Goal: Task Accomplishment & Management: Use online tool/utility

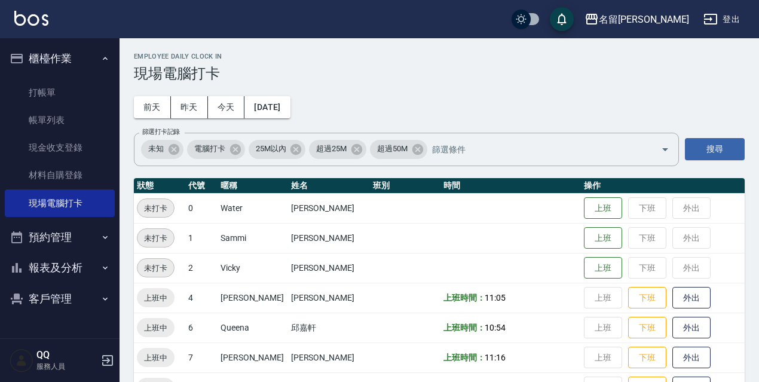
scroll to position [179, 0]
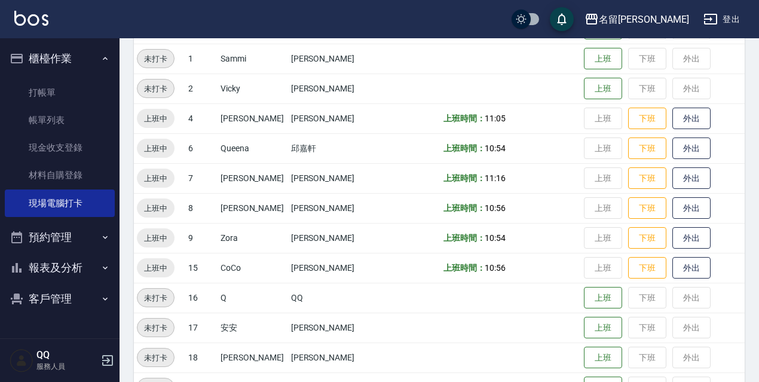
click at [726, 19] on button "登出" at bounding box center [721, 19] width 46 height 22
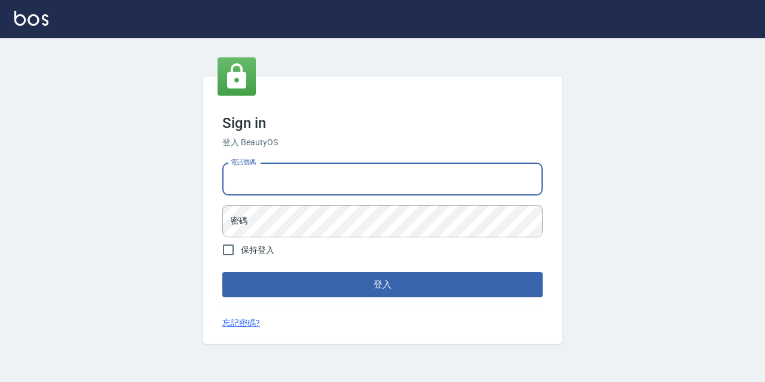
type input "0967388409"
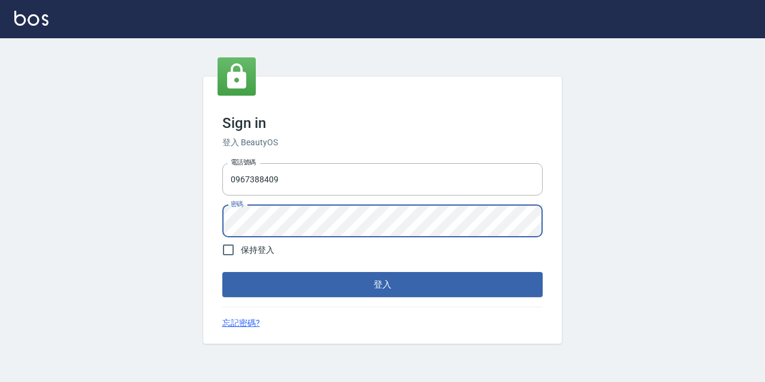
click at [320, 200] on div "電話號碼 [PHONE_NUMBER] 電話號碼 密碼 密碼" at bounding box center [382, 200] width 330 height 84
click at [222, 272] on button "登入" at bounding box center [382, 284] width 320 height 25
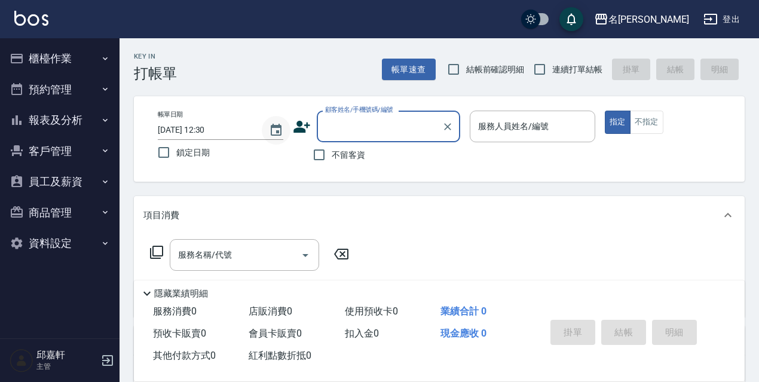
click at [276, 128] on icon "Choose date, selected date is 2025-08-15" at bounding box center [276, 130] width 14 height 14
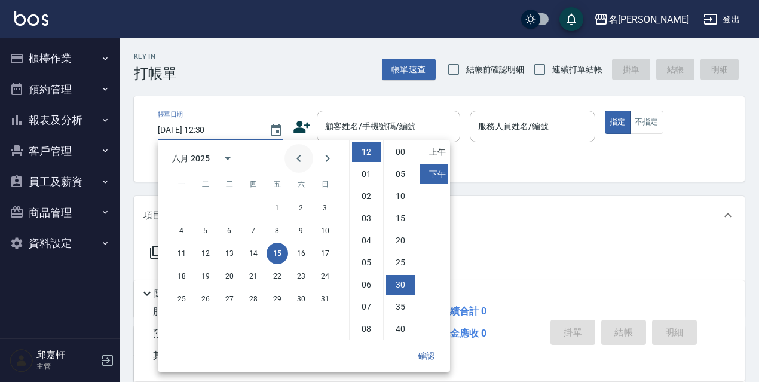
scroll to position [67, 0]
click at [249, 256] on button "14" at bounding box center [254, 254] width 22 height 22
type input "[DATE] 12:30"
click at [422, 366] on button "確認" at bounding box center [426, 356] width 38 height 22
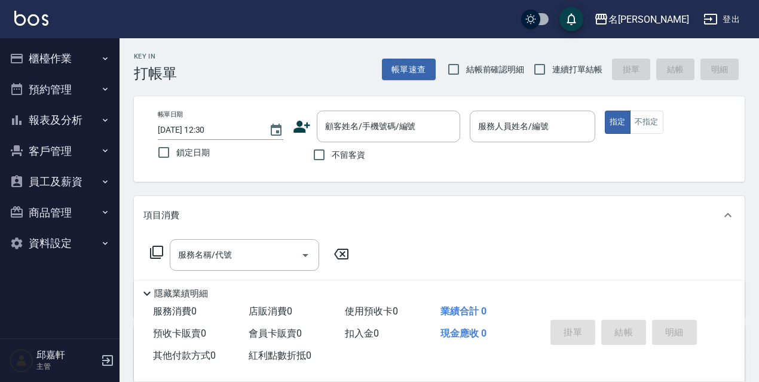
click at [183, 143] on label "鎖定日期" at bounding box center [212, 152] width 122 height 25
click at [176, 143] on input "鎖定日期" at bounding box center [163, 152] width 25 height 25
checkbox input "true"
click at [362, 167] on label "不留客資" at bounding box center [335, 154] width 59 height 25
click at [332, 167] on input "不留客資" at bounding box center [318, 154] width 25 height 25
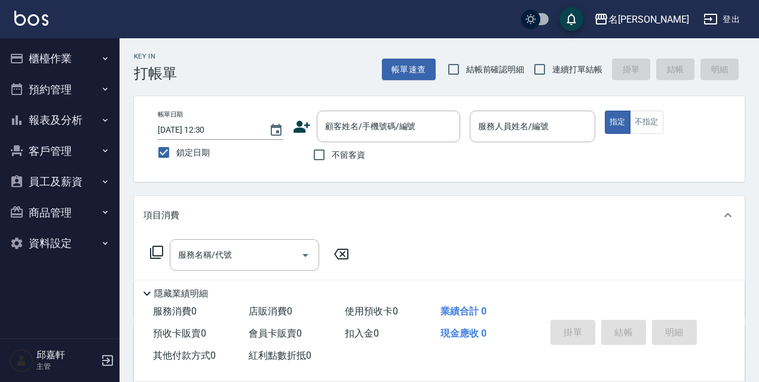
checkbox input "true"
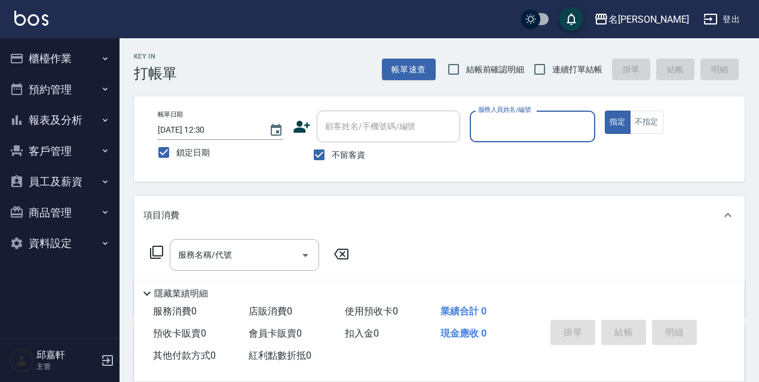
click at [473, 73] on span "結帳前確認明細" at bounding box center [495, 69] width 59 height 13
click at [466, 73] on input "結帳前確認明細" at bounding box center [453, 69] width 25 height 25
checkbox input "true"
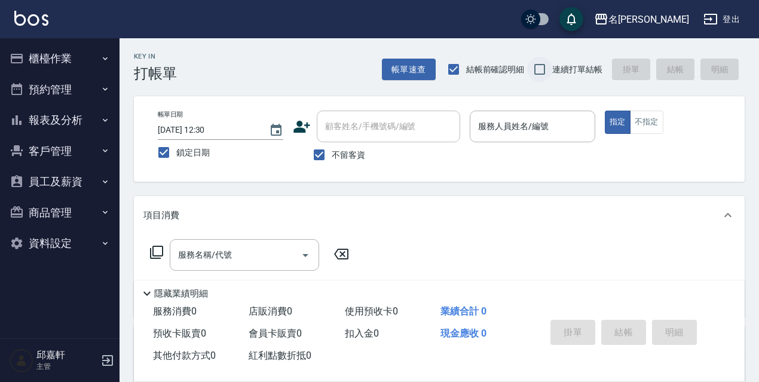
drag, startPoint x: 527, startPoint y: 64, endPoint x: 533, endPoint y: 62, distance: 6.8
click at [530, 62] on input "連續打單結帳" at bounding box center [539, 69] width 25 height 25
checkbox input "true"
click at [537, 128] on input "服務人員姓名/編號" at bounding box center [532, 126] width 115 height 21
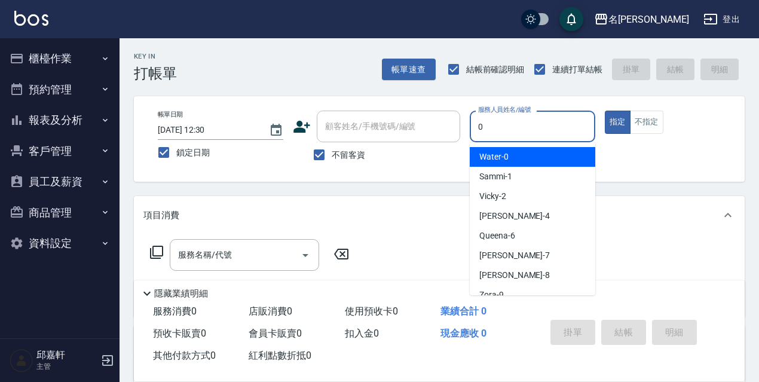
type input "Water-0"
type button "true"
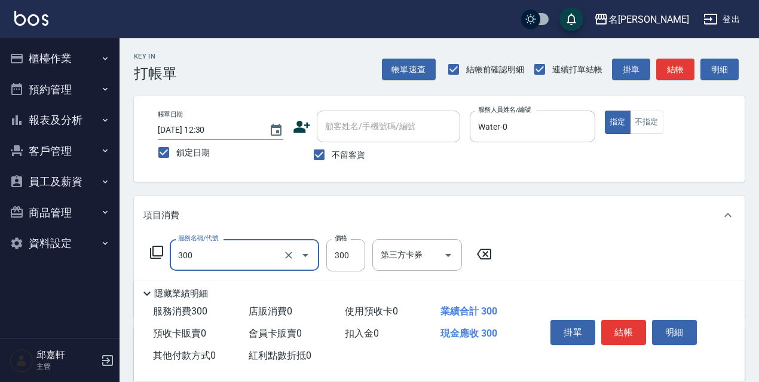
type input "洗髮300(300)"
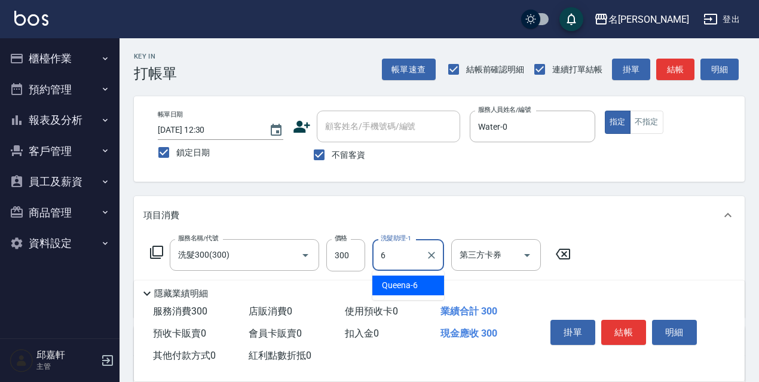
type input "Queena-6"
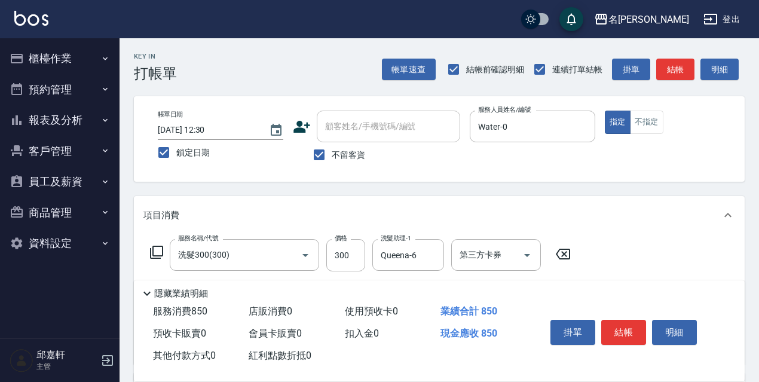
type input "剪髮550(308)"
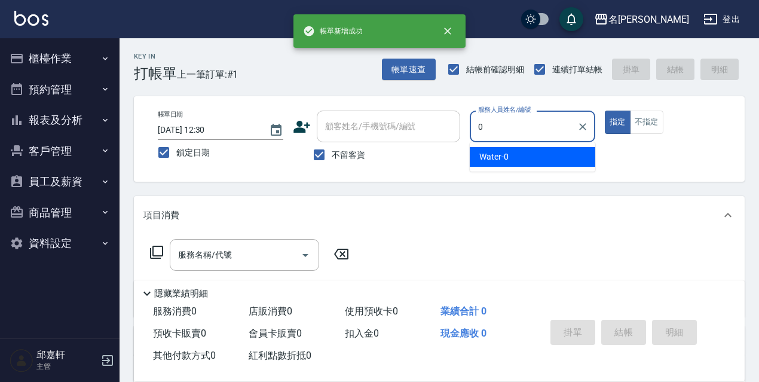
type input "Water-0"
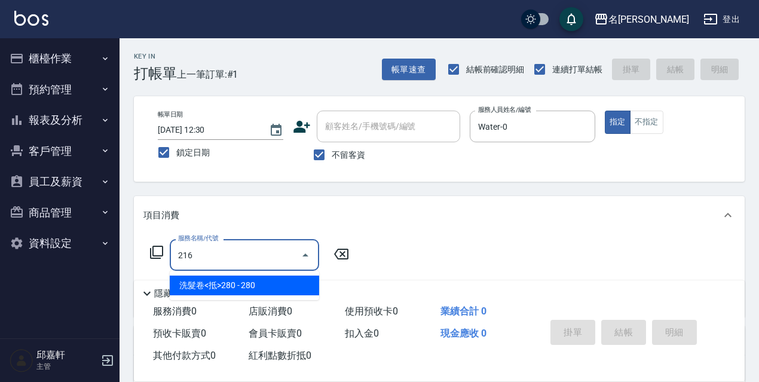
type input "洗髮卷<抵>280(216)"
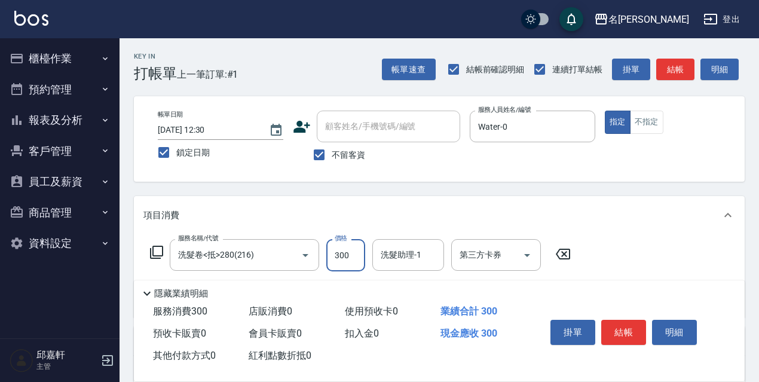
type input "300"
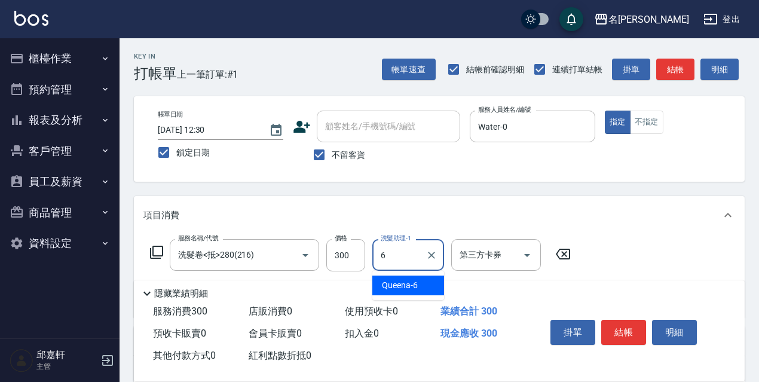
type input "Queena-6"
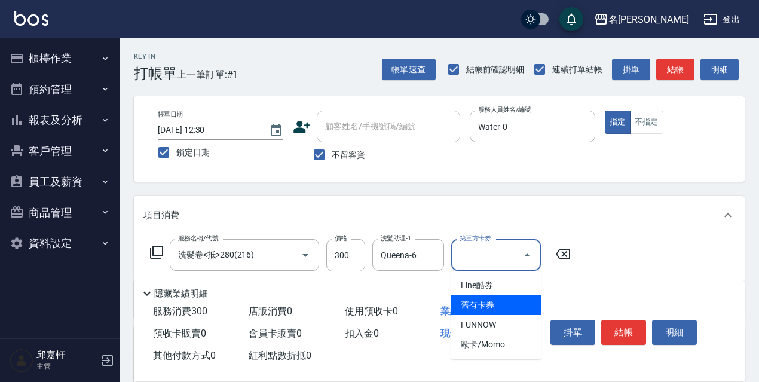
type input "舊有卡券"
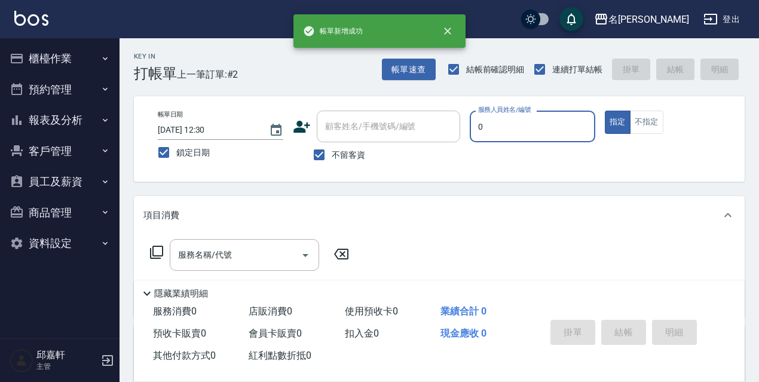
type input "Water-0"
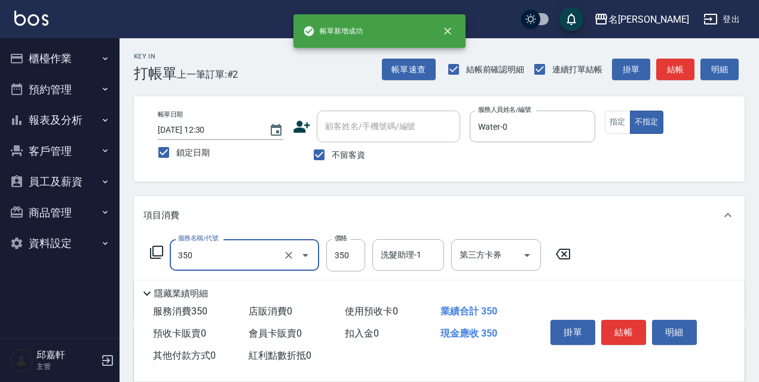
type input "洗髮350(350)"
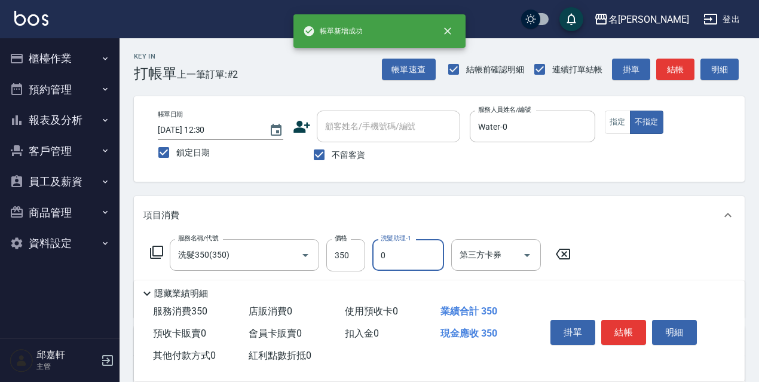
type input "Water-0"
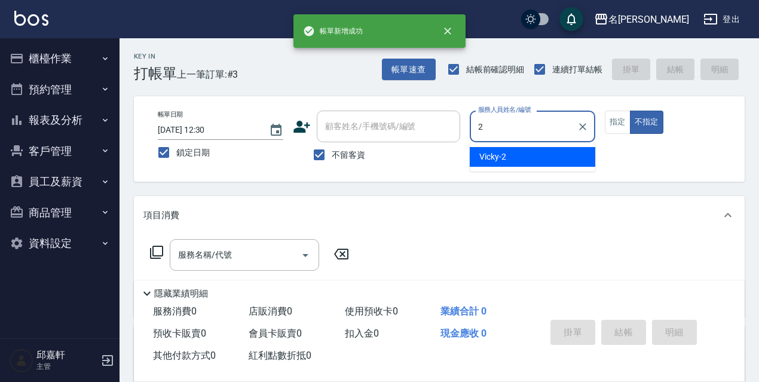
type input "Vicky-2"
type button "false"
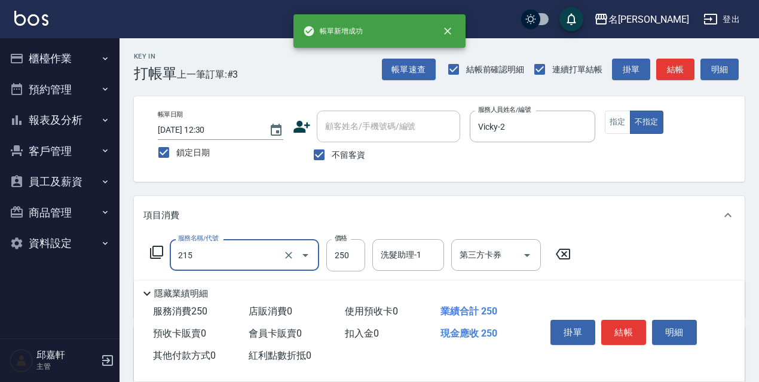
type input "215"
type input "2"
type input "洗髮卷<抵>250(215)"
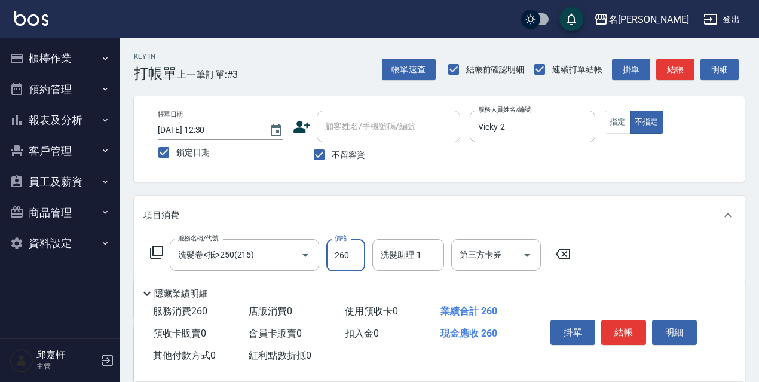
type input "260"
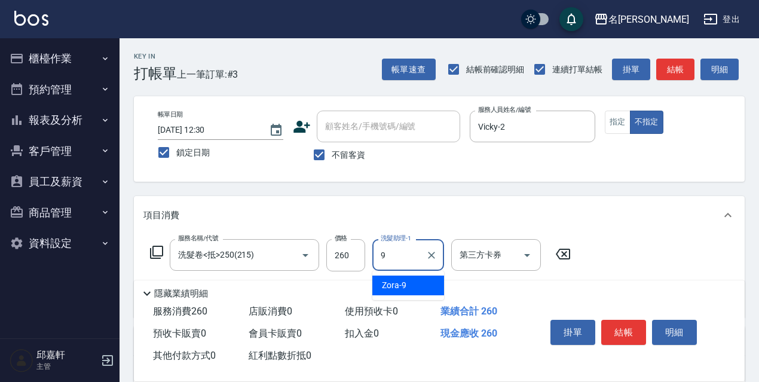
type input "Zora-9"
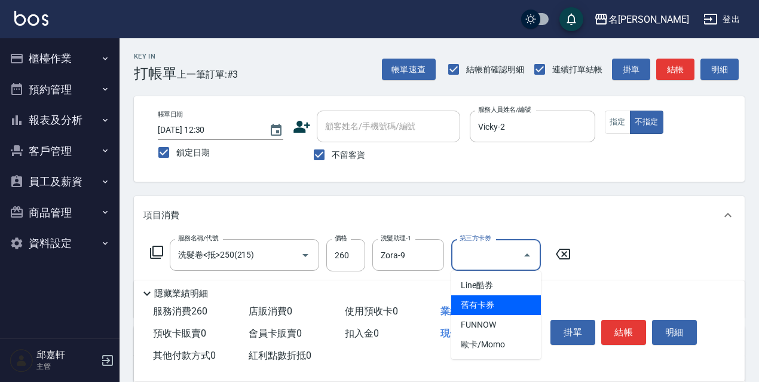
type input "舊有卡券"
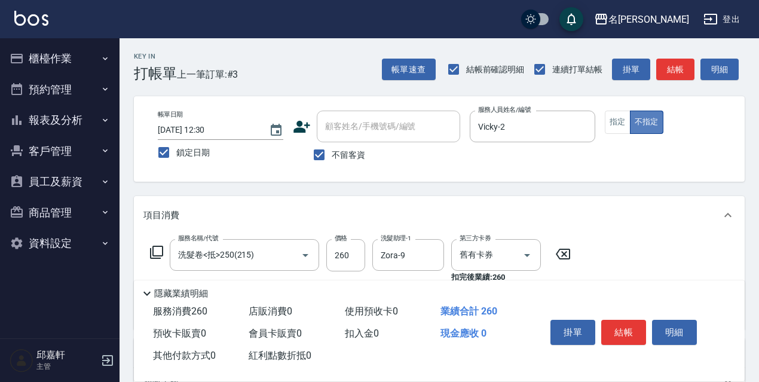
click at [630, 127] on button "不指定" at bounding box center [646, 122] width 33 height 23
click at [623, 123] on button "指定" at bounding box center [618, 122] width 26 height 23
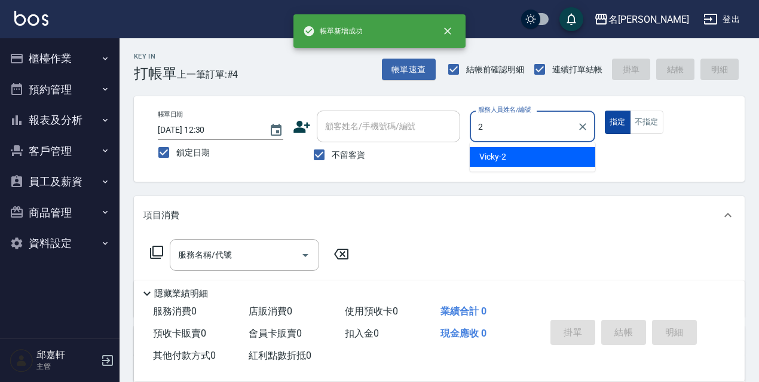
type input "Vicky-2"
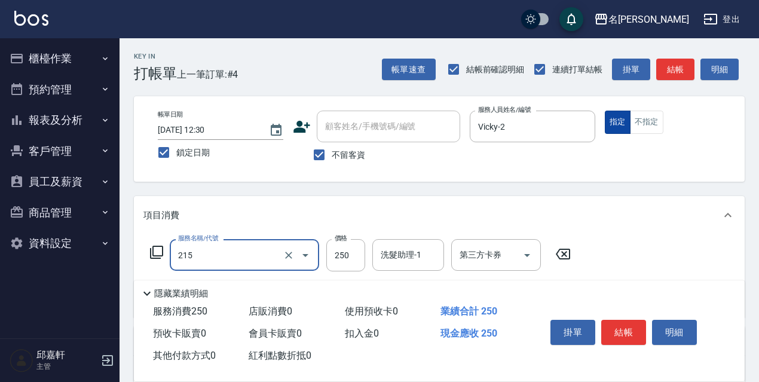
type input "洗髮卷<抵>250(215)"
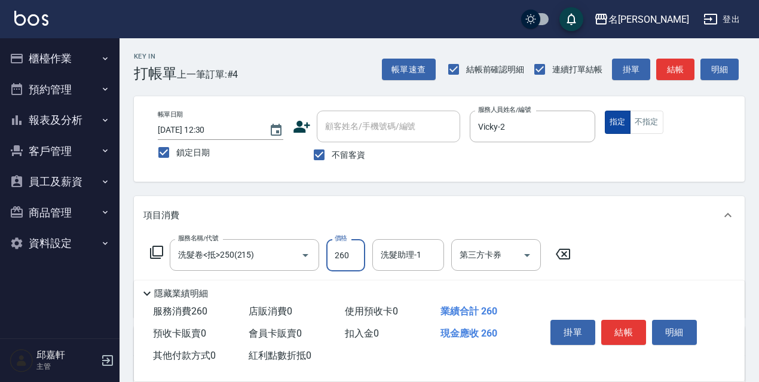
type input "260"
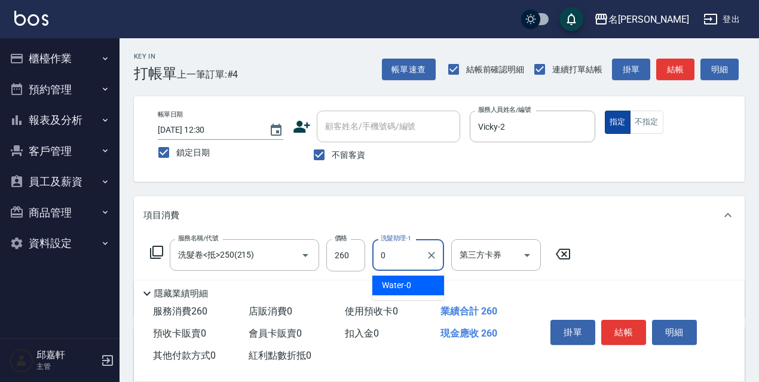
type input "Water-0"
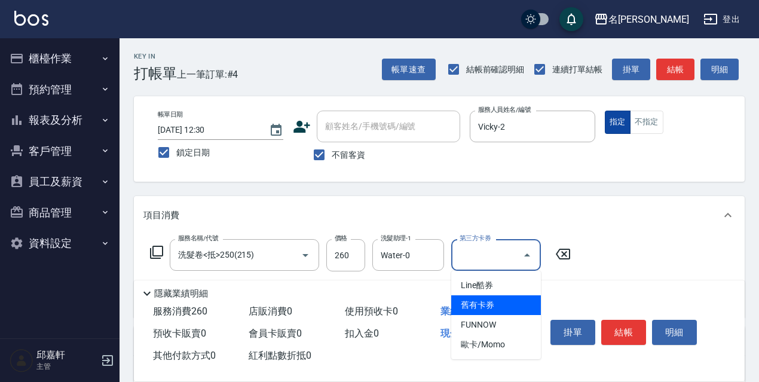
type input "舊有卡券"
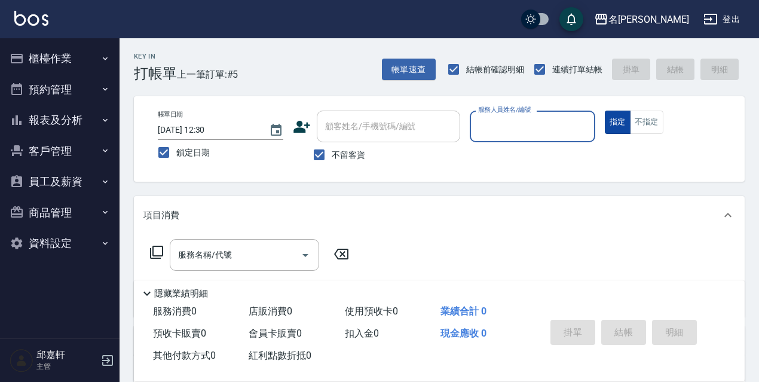
click at [605, 111] on button "指定" at bounding box center [618, 122] width 26 height 23
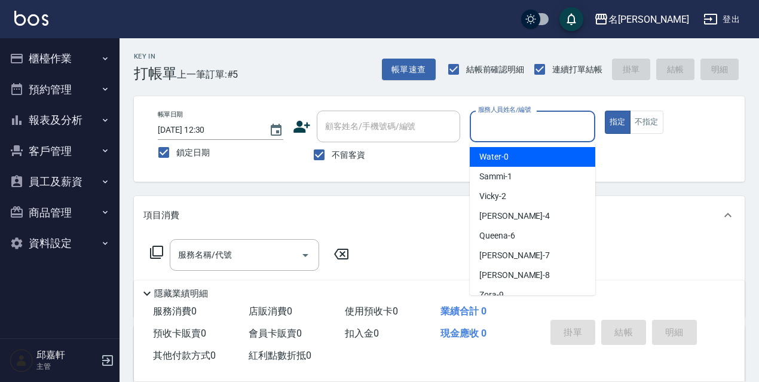
click at [565, 119] on input "服務人員姓名/編號" at bounding box center [532, 126] width 115 height 21
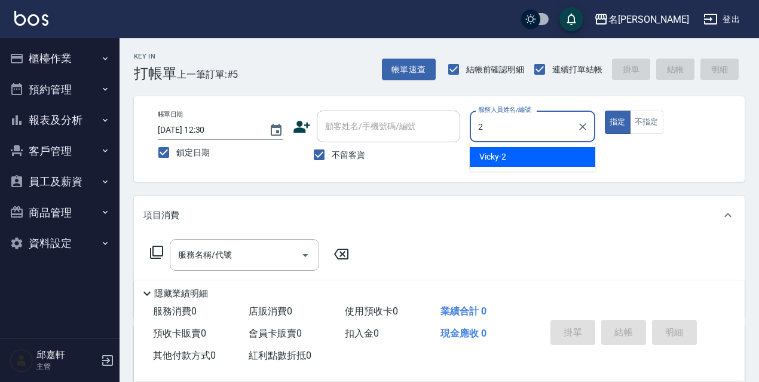
type input "Vicky-2"
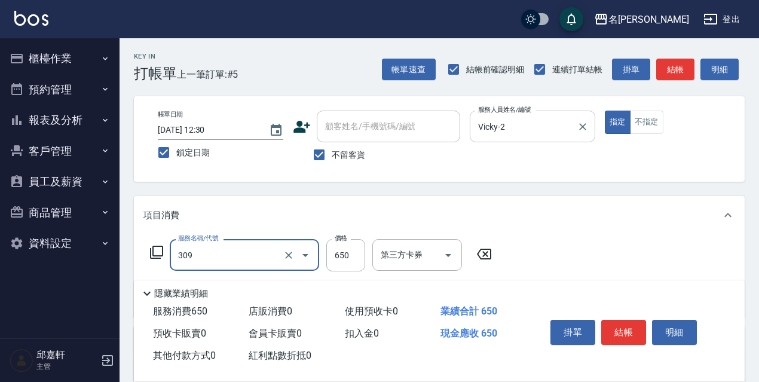
type input "剪髮650(309)"
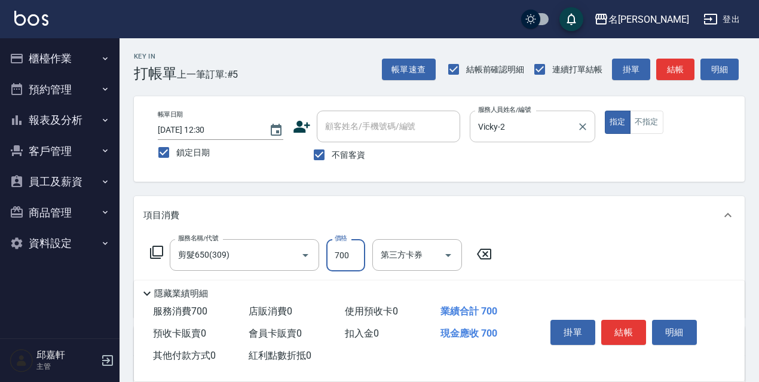
type input "700"
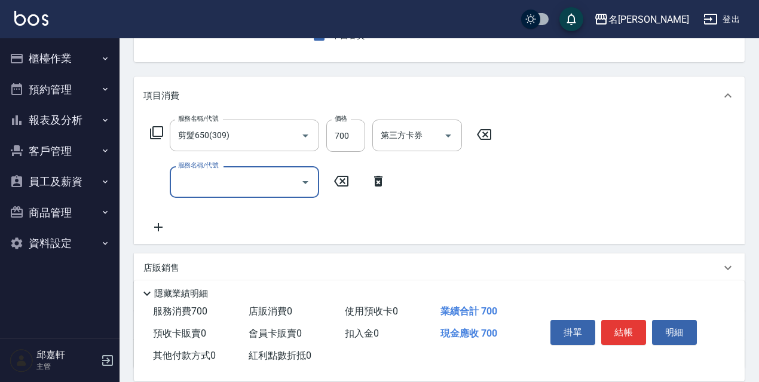
scroll to position [179, 0]
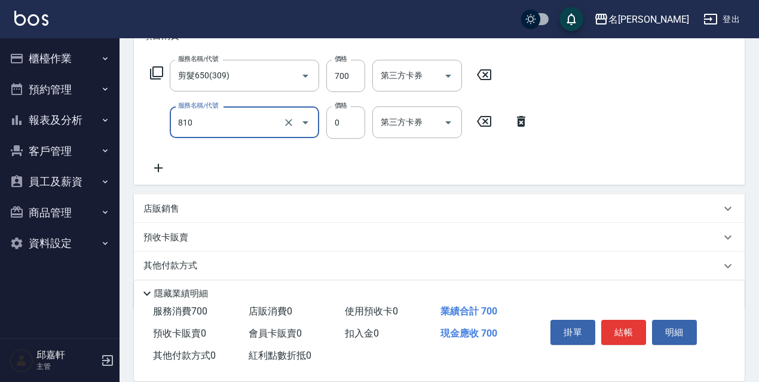
type input "結構式護髮/技術輔助(810)"
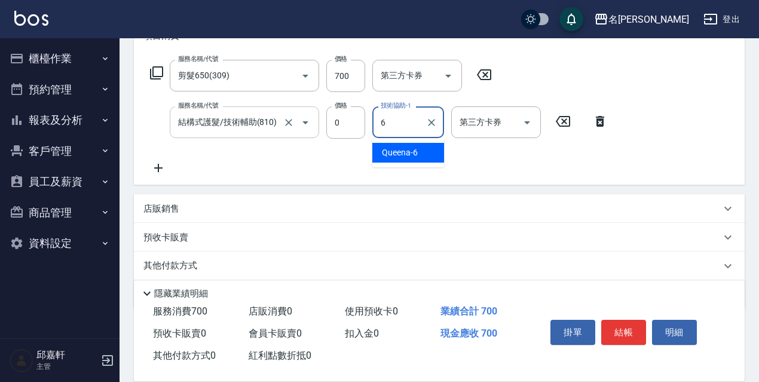
type input "Queena-6"
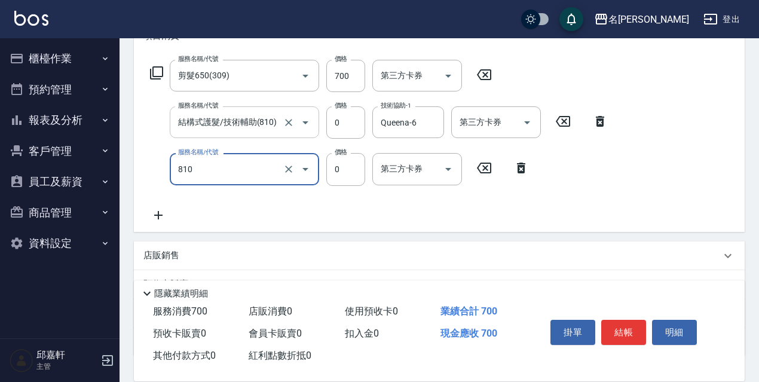
type input "結構式護髮/技術輔助(810)"
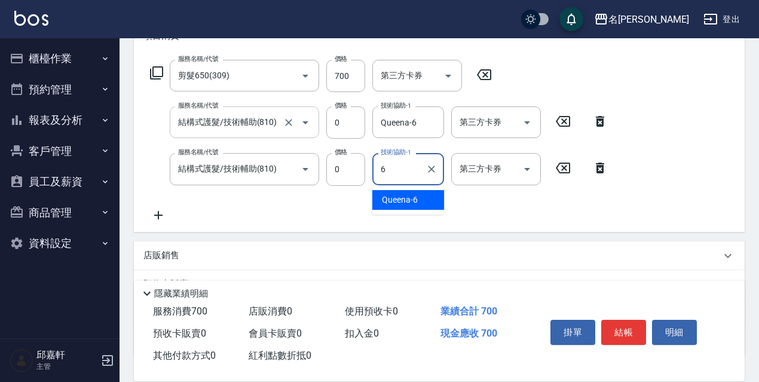
type input "Queena-6"
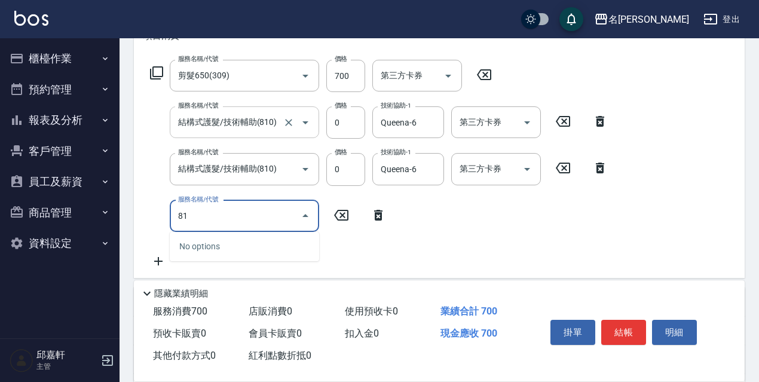
type input "810"
type input "結構式護髮/技術輔助(810)"
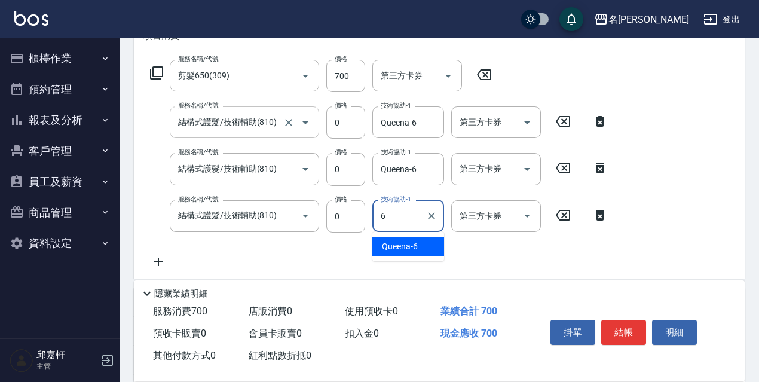
type input "Queena-6"
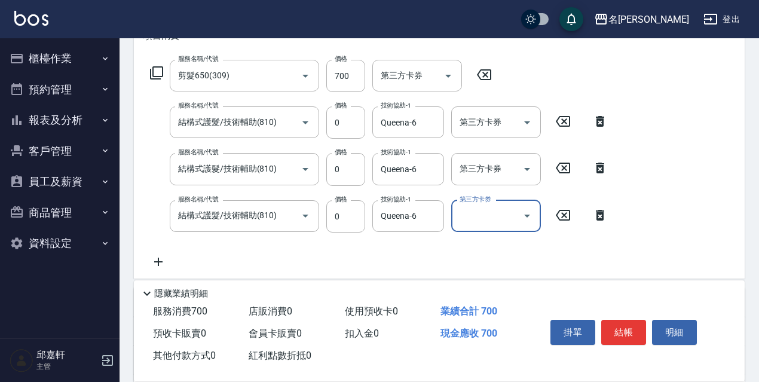
scroll to position [299, 0]
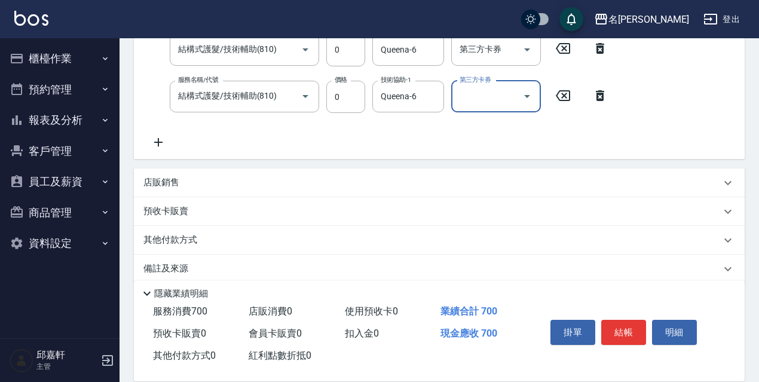
click at [219, 184] on div "店販銷售" at bounding box center [431, 182] width 577 height 13
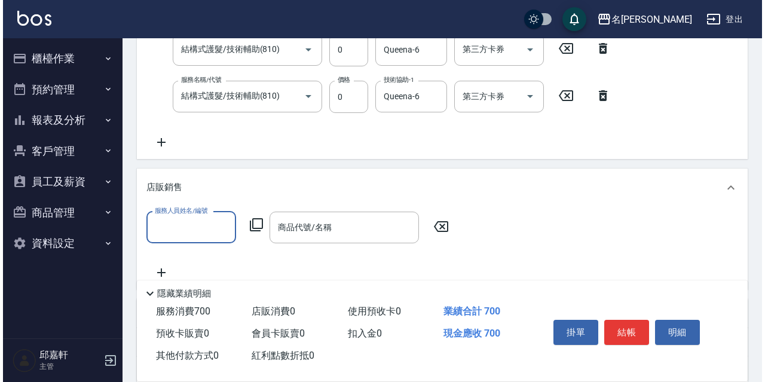
scroll to position [0, 0]
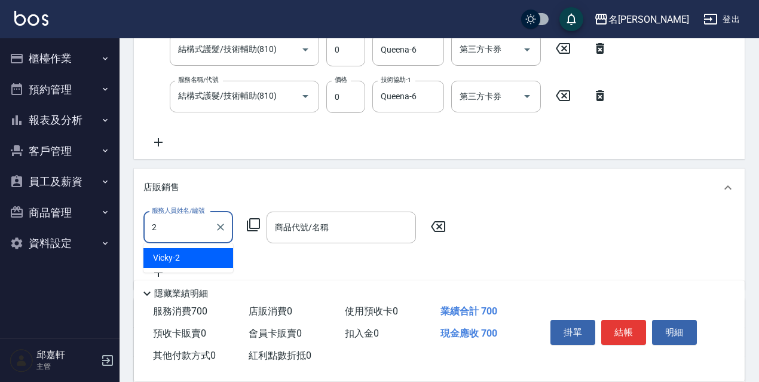
type input "Vicky-2"
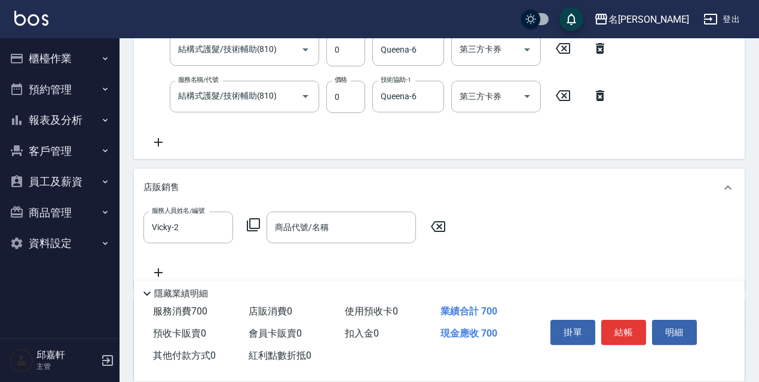
click at [254, 220] on div "服務人員姓名/編號 Vicky-2 服務人員姓名/編號 商品代號/名稱 商品代號/名稱" at bounding box center [297, 227] width 309 height 32
click at [251, 220] on icon at bounding box center [253, 224] width 14 height 14
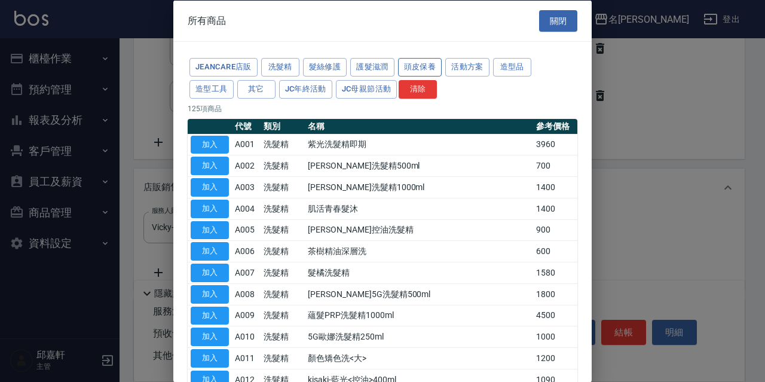
click at [431, 65] on button "頭皮保養" at bounding box center [420, 67] width 44 height 19
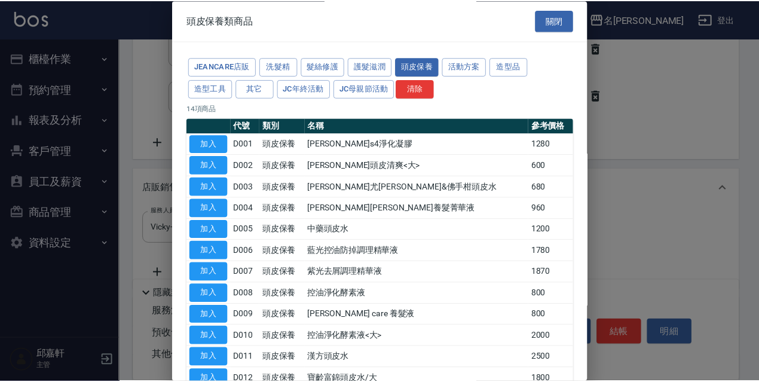
scroll to position [116, 0]
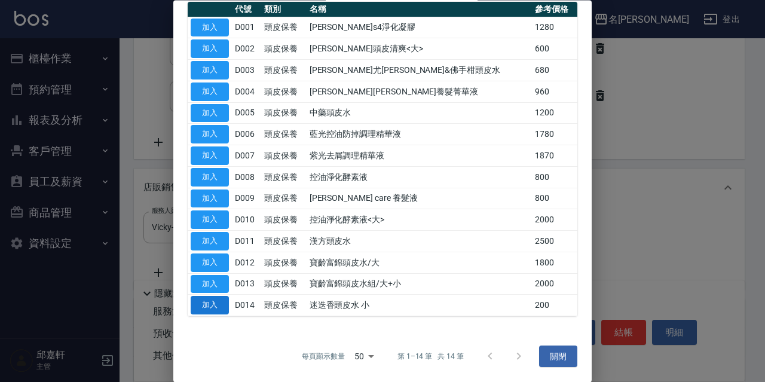
click at [228, 303] on td "加入" at bounding box center [210, 306] width 44 height 22
click at [219, 304] on button "加入" at bounding box center [210, 305] width 38 height 19
type input "迷迭香頭皮水 小"
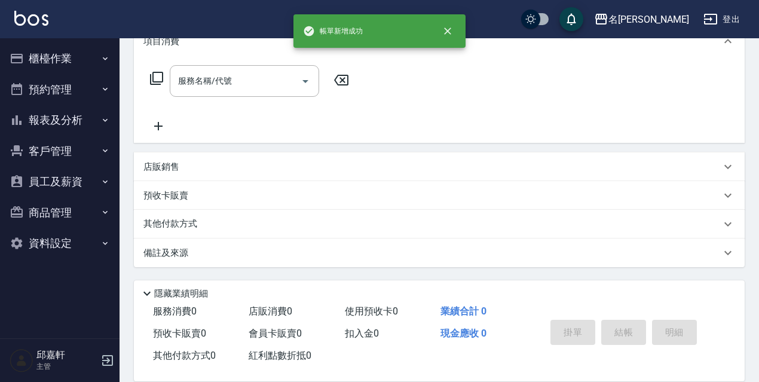
scroll to position [0, 0]
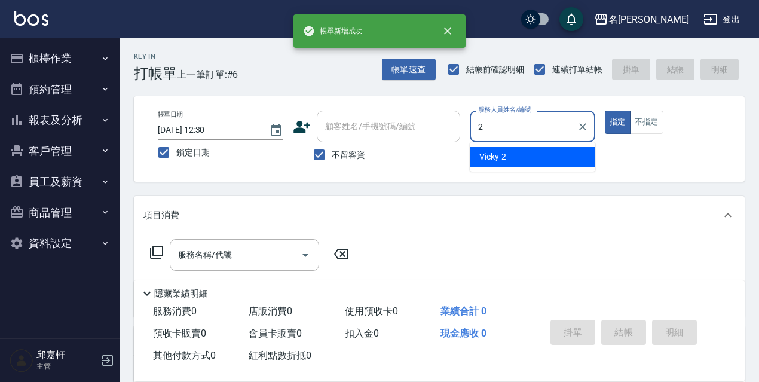
type input "Vicky-2"
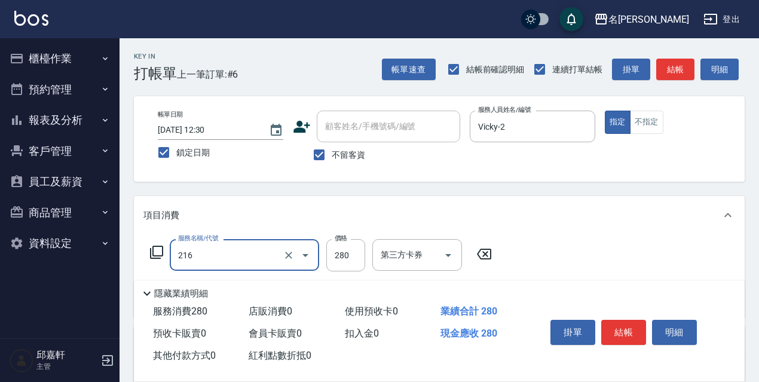
type input "洗髮卷<抵>280(216)"
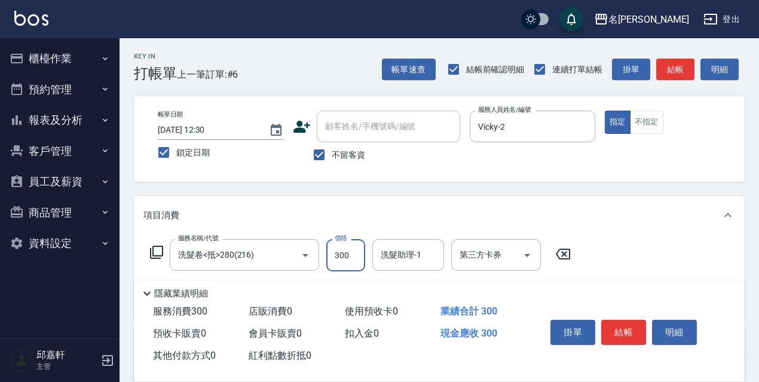
type input "300"
type input "Fanny-7"
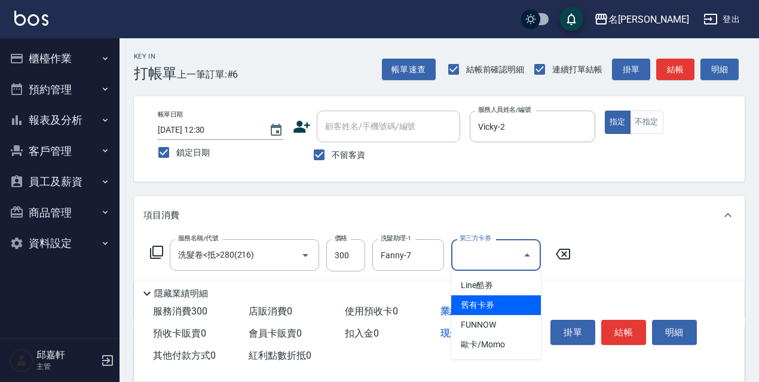
type input "舊有卡券"
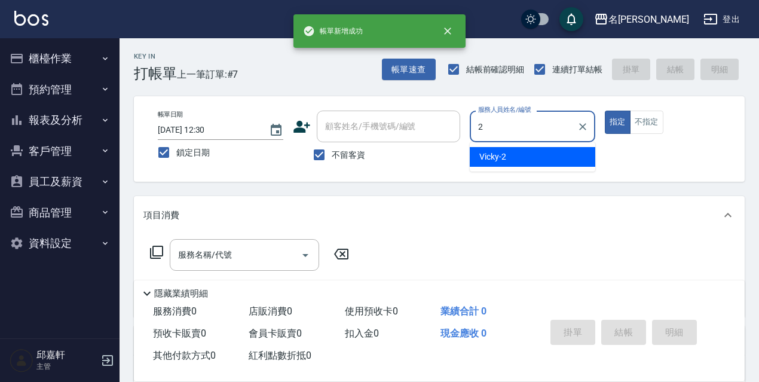
type input "Vicky-2"
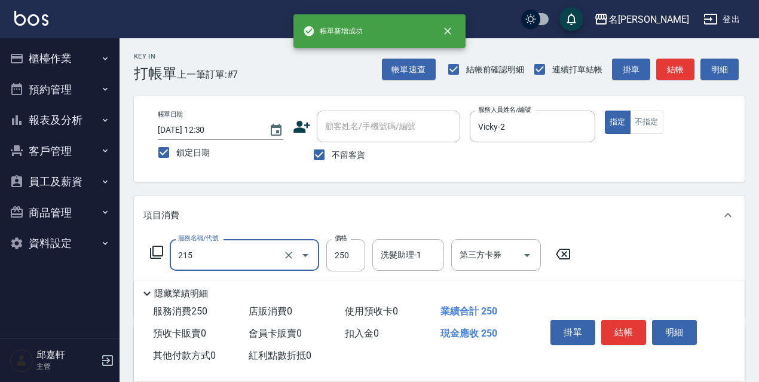
type input "洗髮卷<抵>250(215)"
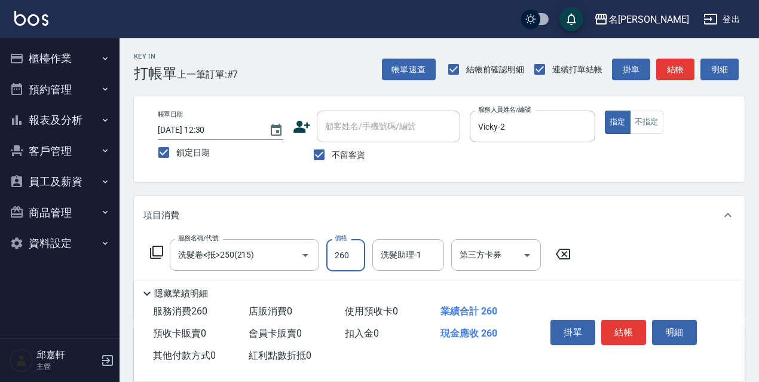
type input "260"
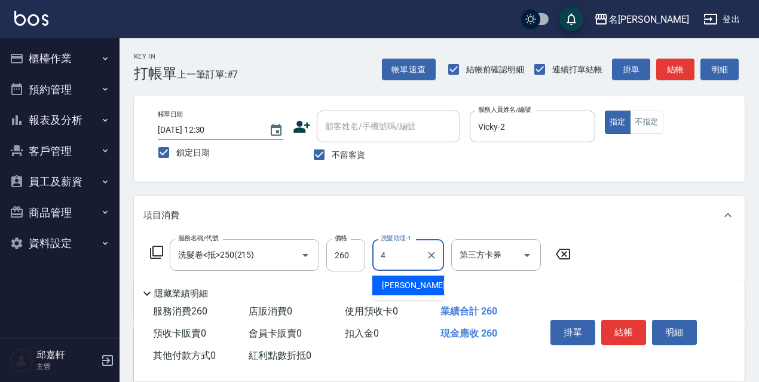
type input "[PERSON_NAME]-4"
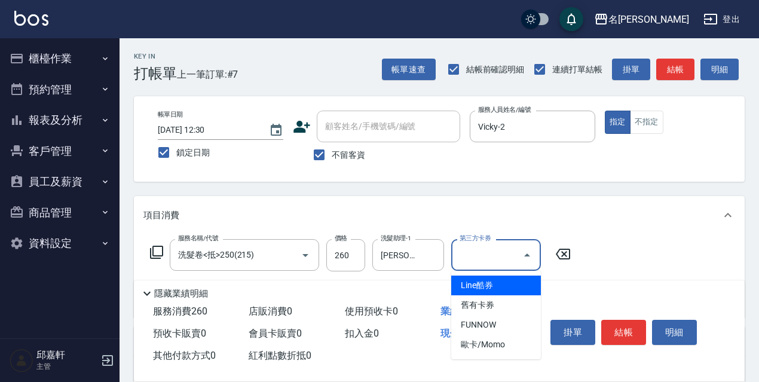
type input "舊有卡券"
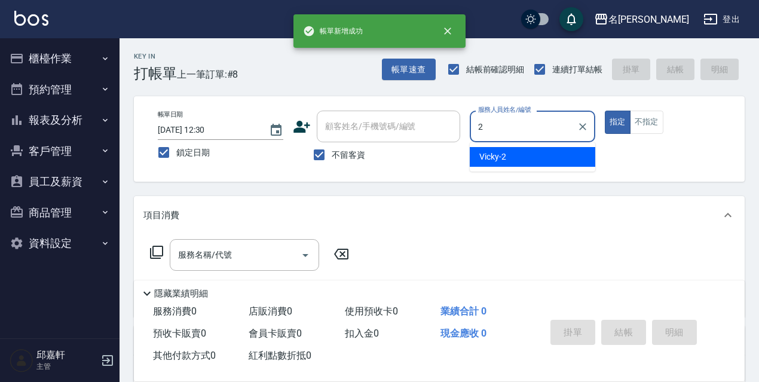
type input "Vicky-2"
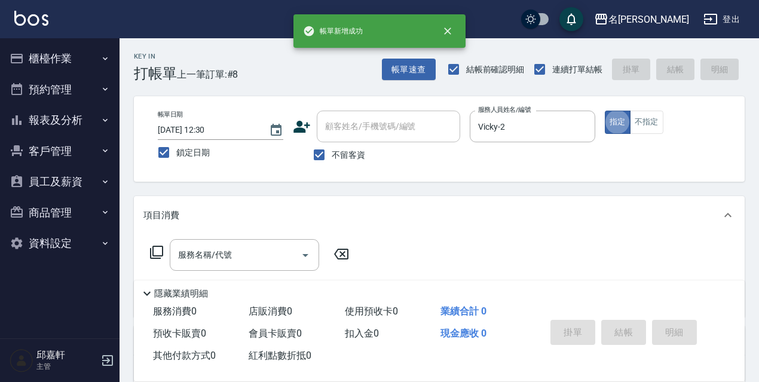
drag, startPoint x: 330, startPoint y: 151, endPoint x: 358, endPoint y: 127, distance: 36.9
click at [332, 146] on label "不留客資" at bounding box center [335, 154] width 59 height 25
click at [332, 146] on input "不留客資" at bounding box center [318, 154] width 25 height 25
checkbox input "false"
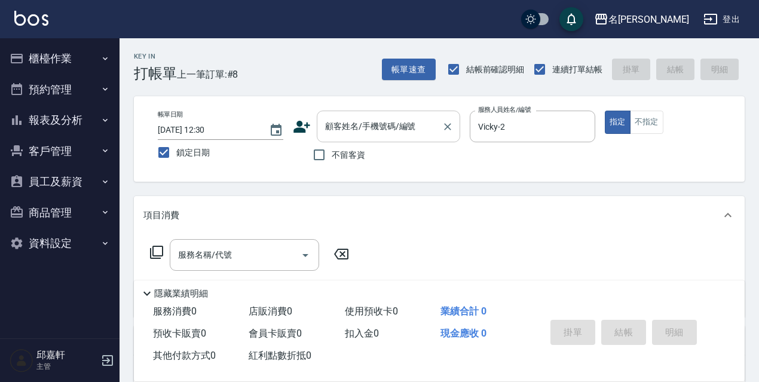
click at [358, 128] on input "顧客姓名/手機號碼/編號" at bounding box center [379, 126] width 115 height 21
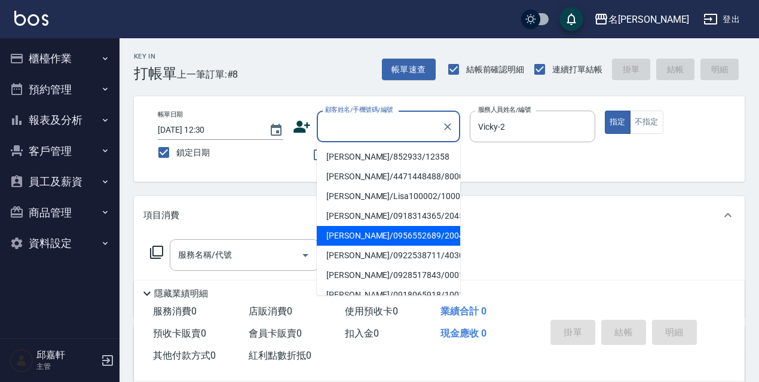
click at [357, 237] on li "[PERSON_NAME]/0956552689/20042" at bounding box center [388, 236] width 143 height 20
type input "[PERSON_NAME]/0956552689/20042"
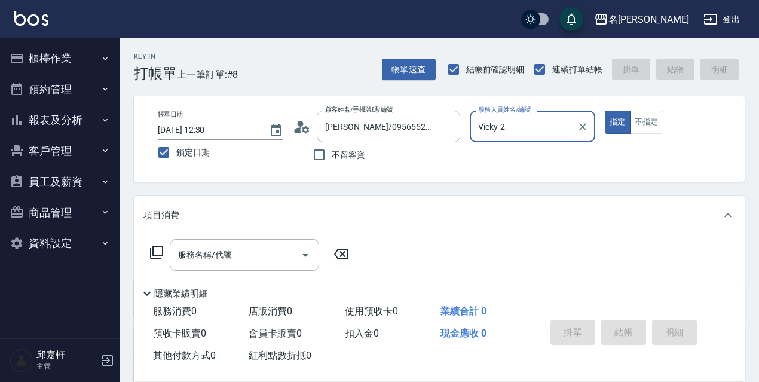
click at [605, 111] on button "指定" at bounding box center [618, 122] width 26 height 23
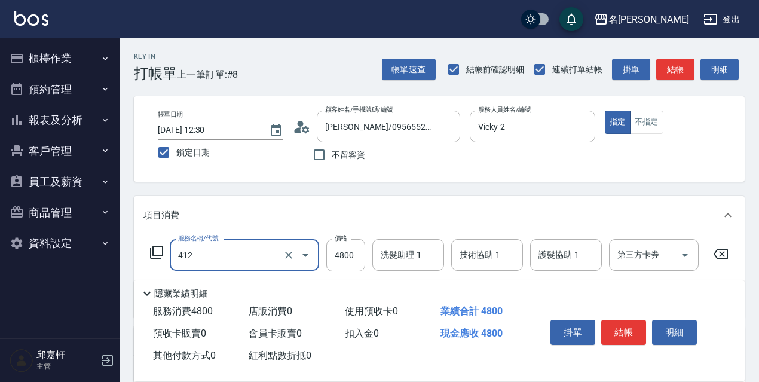
type input "阿速卡醫學燙髮(412)"
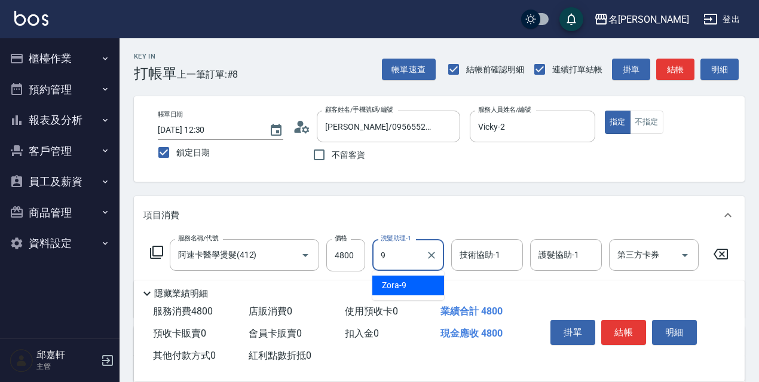
type input "Zora-9"
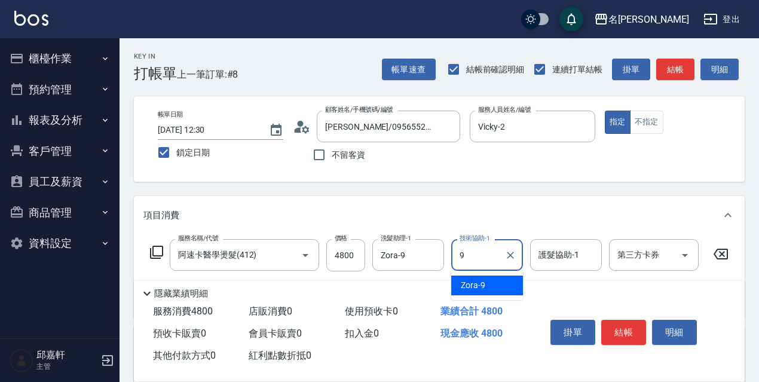
type input "Zora-9"
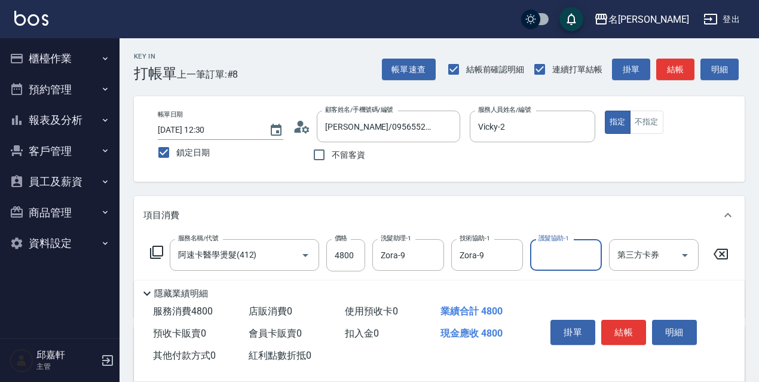
scroll to position [60, 0]
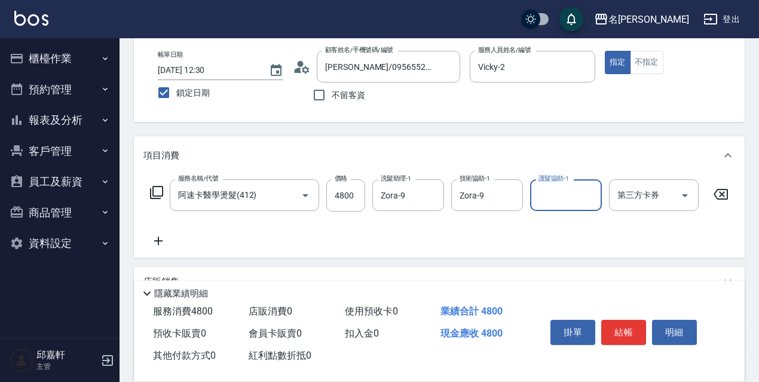
click at [154, 197] on icon at bounding box center [156, 192] width 14 height 14
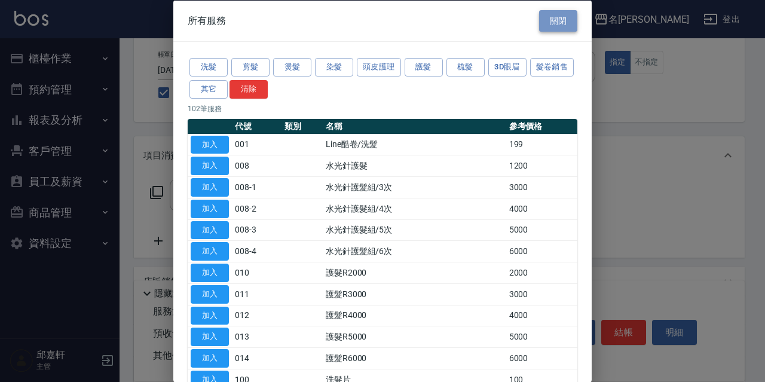
click at [548, 27] on button "關閉" at bounding box center [558, 21] width 38 height 22
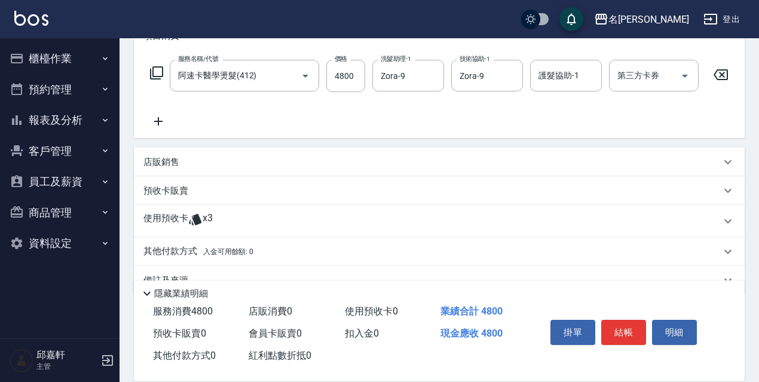
scroll to position [216, 0]
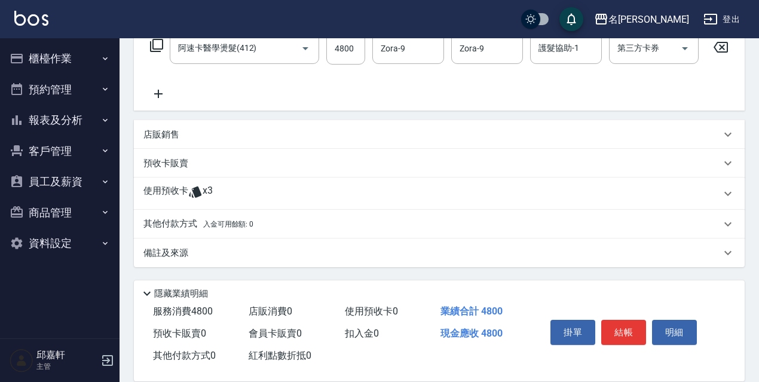
click at [230, 225] on span "入金可用餘額: 0" at bounding box center [228, 224] width 51 height 8
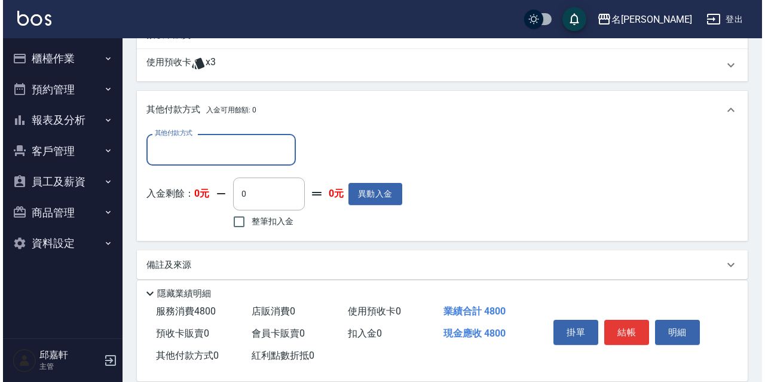
scroll to position [354, 0]
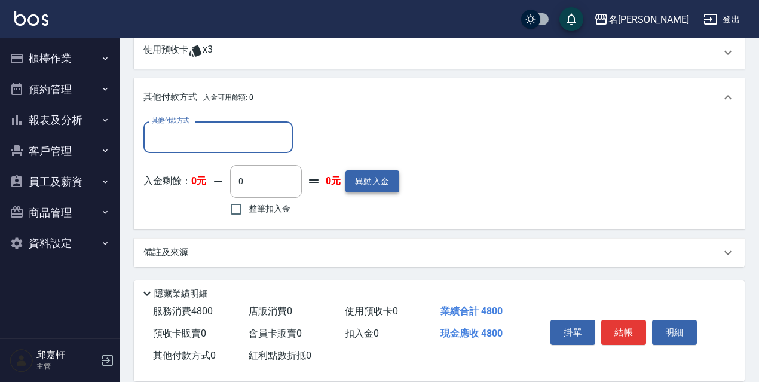
click at [361, 179] on button "異動入金" at bounding box center [372, 181] width 54 height 22
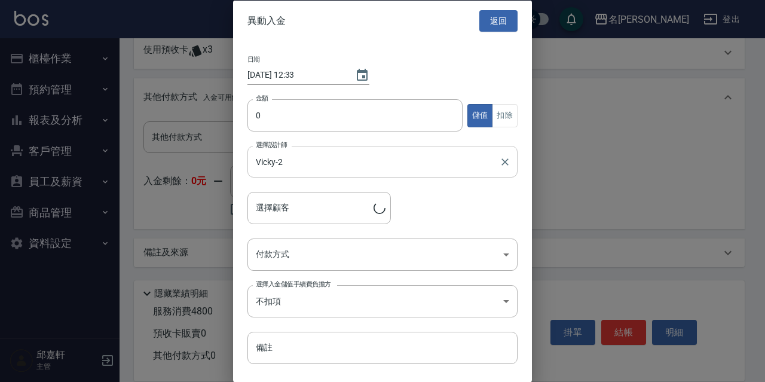
type input "[PERSON_NAME]/0956552689/20042"
click at [357, 68] on icon "Choose date, selected date is 2025-08-15" at bounding box center [362, 75] width 14 height 14
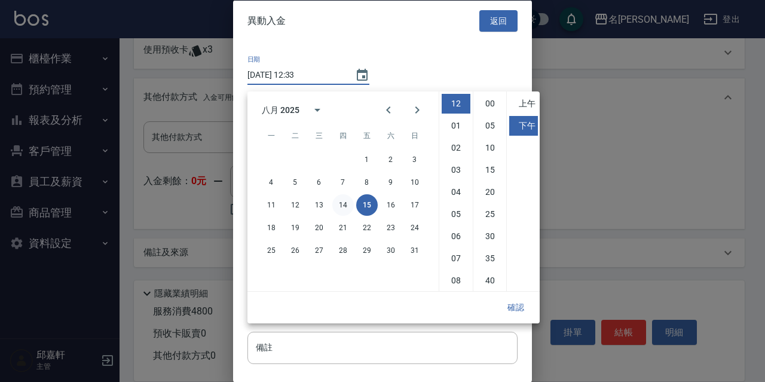
click at [343, 200] on button "14" at bounding box center [343, 205] width 22 height 22
type input "[DATE] 12:33"
click at [510, 296] on button "確認" at bounding box center [515, 307] width 38 height 22
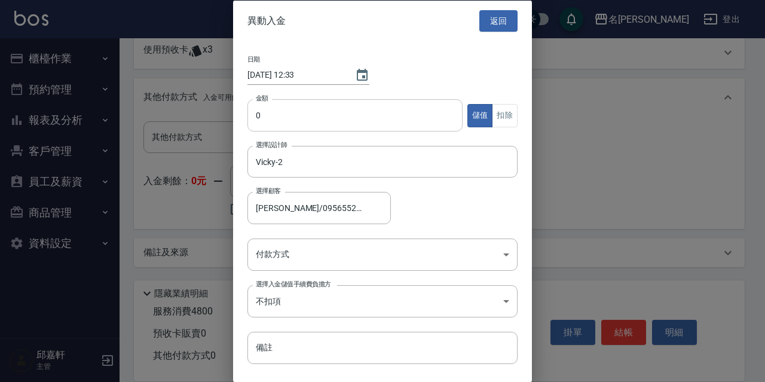
click at [352, 119] on input "0" at bounding box center [354, 115] width 215 height 32
type input "10000"
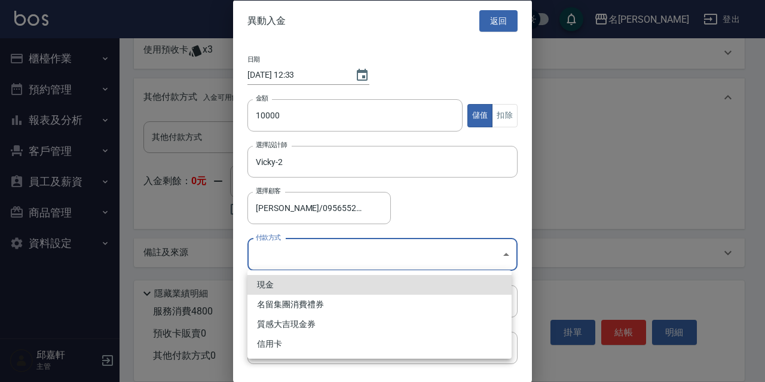
click at [342, 256] on body "名留伊通 登出 櫃檯作業 打帳單 帳單列表 現金收支登錄 高階收支登錄 材料自購登錄 每日結帳 現場電腦打卡 預約管理 預約管理 單日預約紀錄 單週預約紀錄 …" at bounding box center [382, 16] width 765 height 729
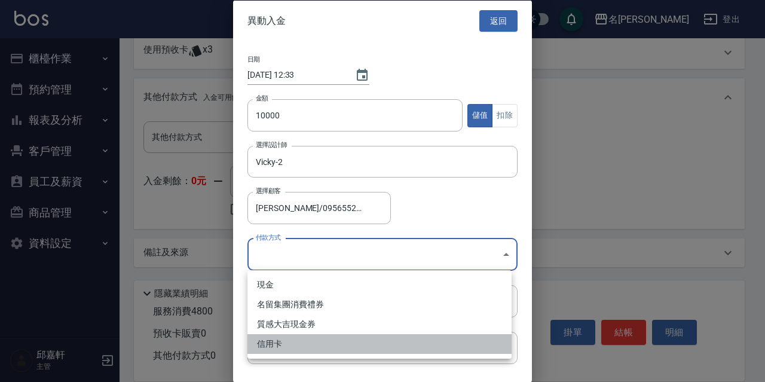
click at [306, 349] on li "信用卡" at bounding box center [379, 344] width 264 height 20
type input "信用卡"
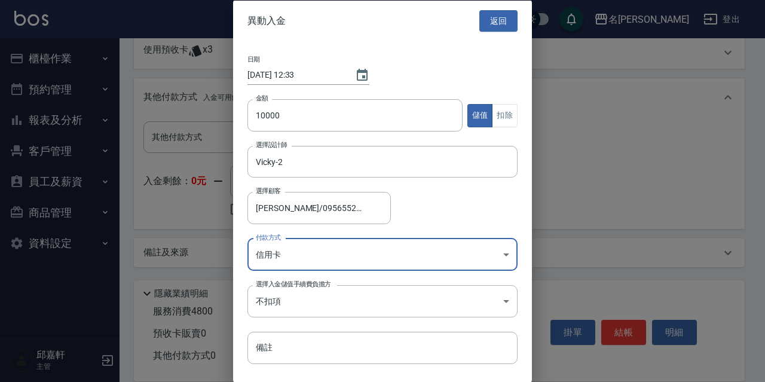
scroll to position [29, 0]
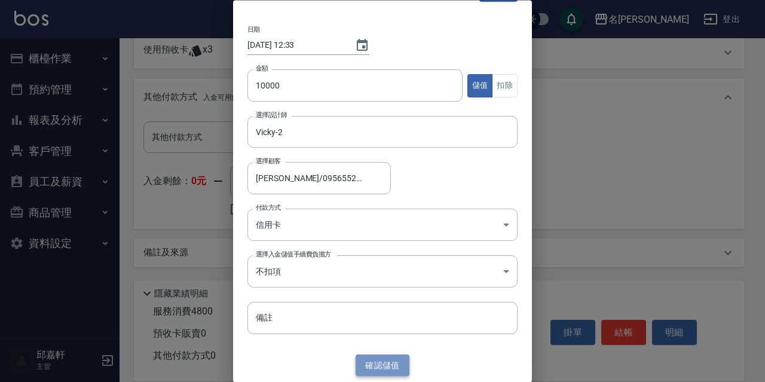
click at [390, 360] on button "確認 儲值" at bounding box center [382, 365] width 54 height 22
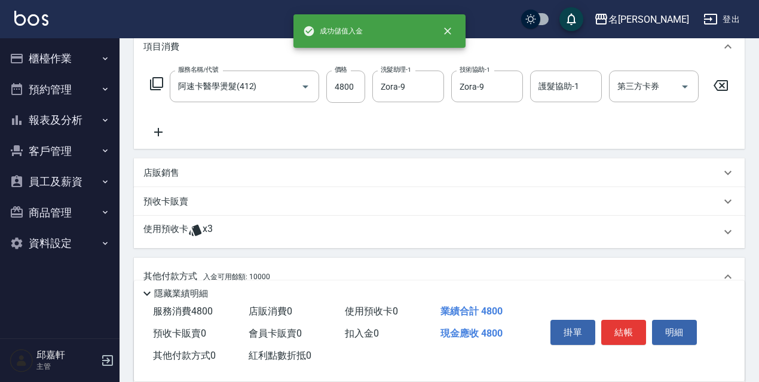
scroll to position [288, 0]
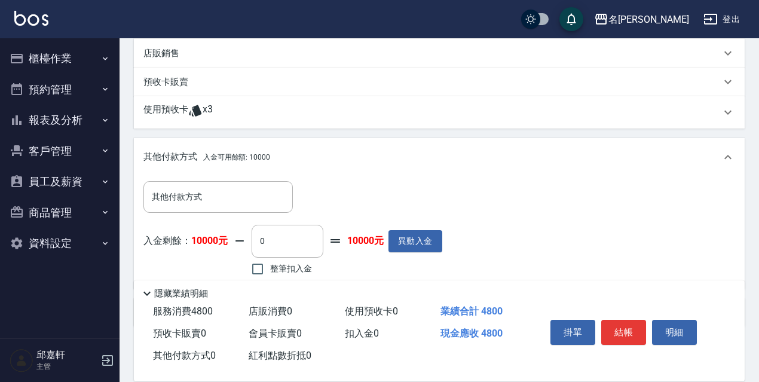
click at [298, 60] on div "店販銷售" at bounding box center [431, 53] width 577 height 13
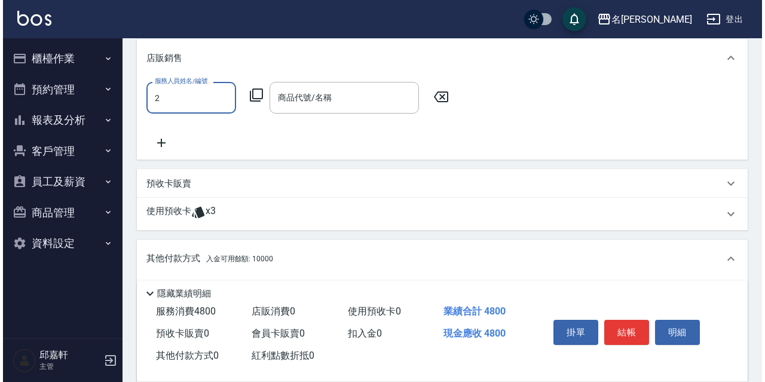
scroll to position [0, 0]
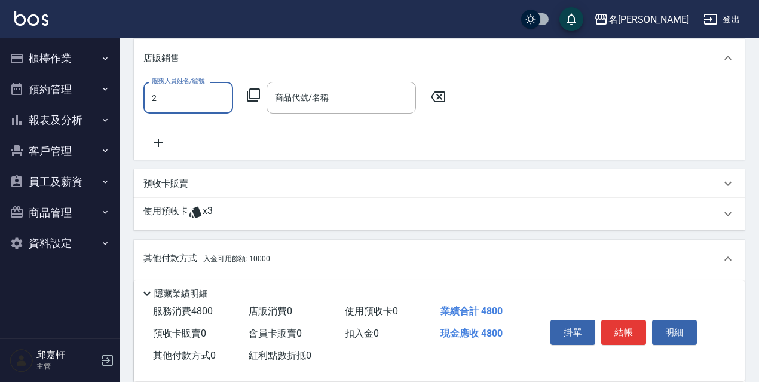
type input "Vicky-2"
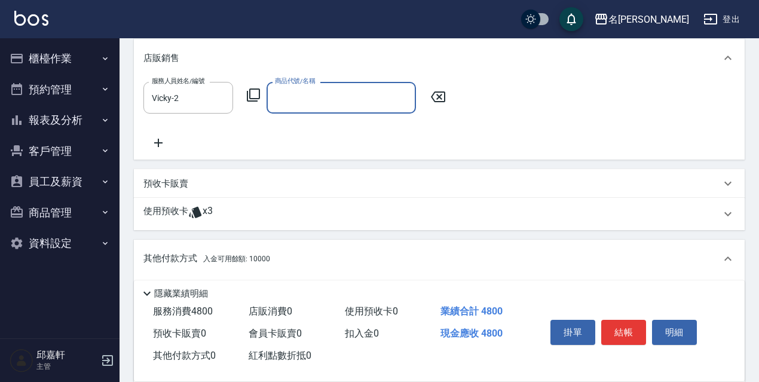
click at [258, 100] on icon at bounding box center [253, 95] width 14 height 14
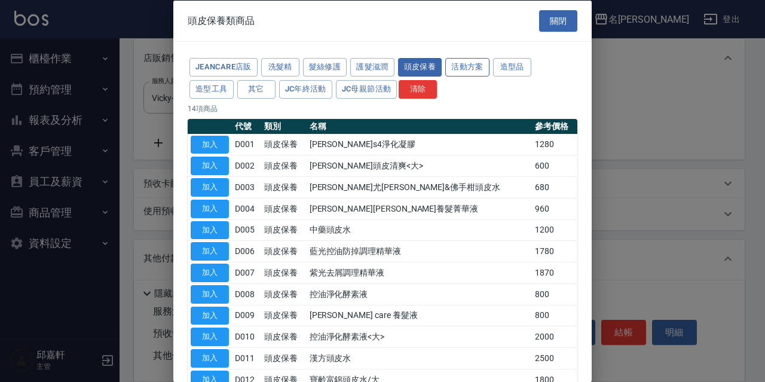
click at [479, 63] on button "活動方案" at bounding box center [467, 67] width 44 height 19
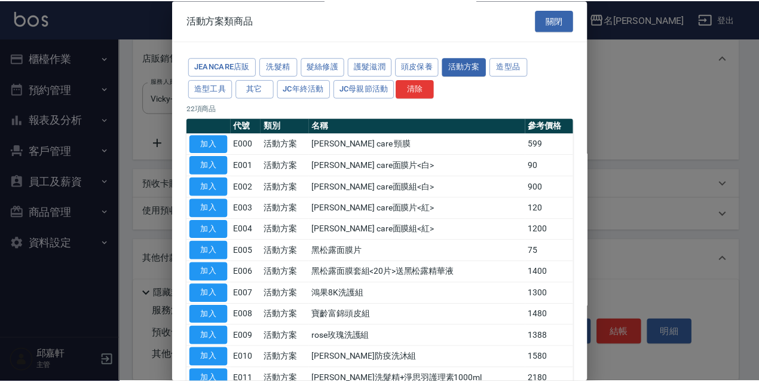
scroll to position [239, 0]
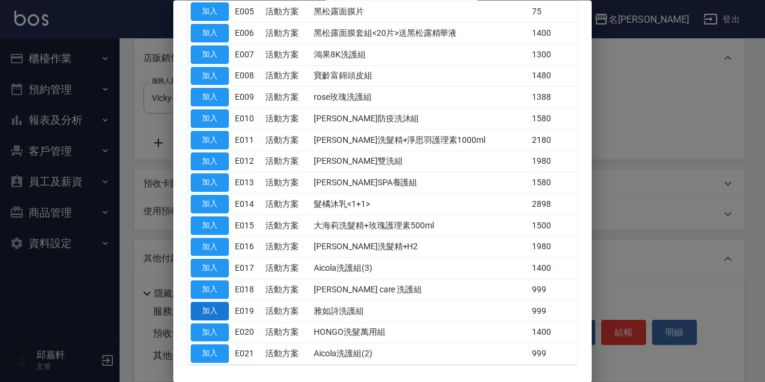
click at [203, 306] on button "加入" at bounding box center [210, 311] width 38 height 19
type input "雅如詩洗護組"
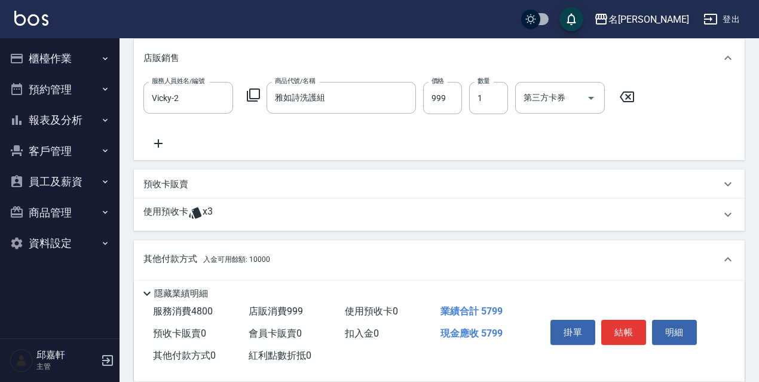
click at [462, 109] on div "服務人員姓名/編號 Vicky-2 服務人員姓名/編號 商品代號/名稱 雅如詩洗護組 商品代號/名稱 價格 999 價格 數量 1 數量 第三方卡券 第三方卡券" at bounding box center [392, 98] width 498 height 32
click at [446, 112] on input "999" at bounding box center [442, 98] width 39 height 32
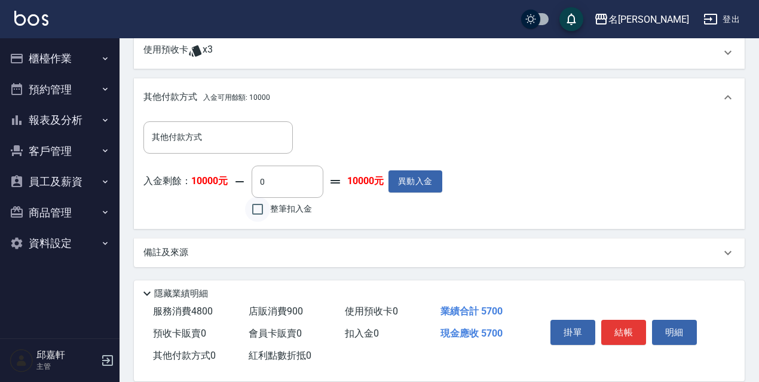
type input "900"
click at [267, 219] on input "整筆扣入金" at bounding box center [257, 209] width 25 height 25
checkbox input "true"
type input "5700"
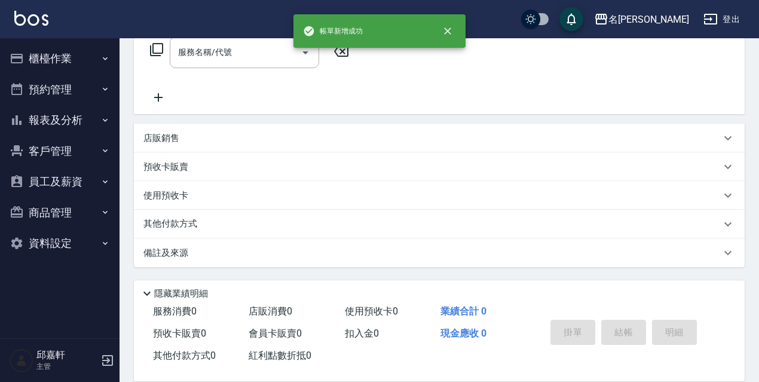
scroll to position [0, 0]
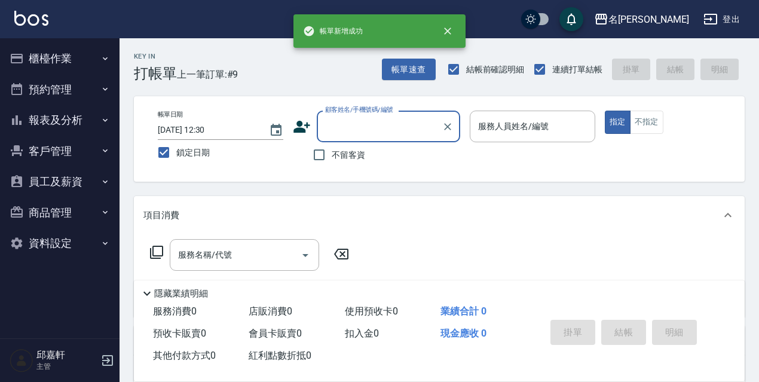
click at [351, 150] on label "不留客資" at bounding box center [335, 154] width 59 height 25
click at [332, 150] on input "不留客資" at bounding box center [318, 154] width 25 height 25
checkbox input "true"
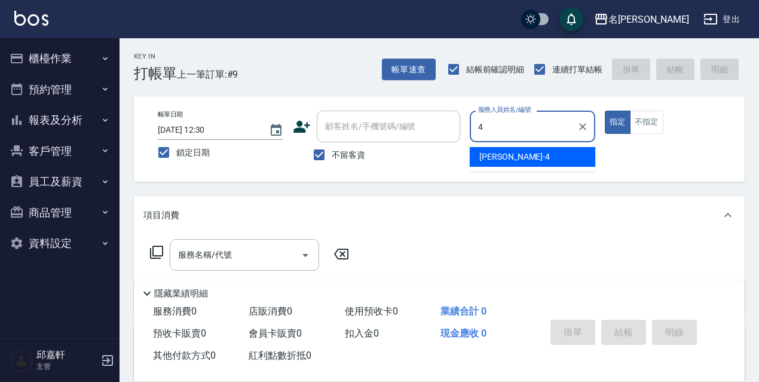
type input "[PERSON_NAME]-4"
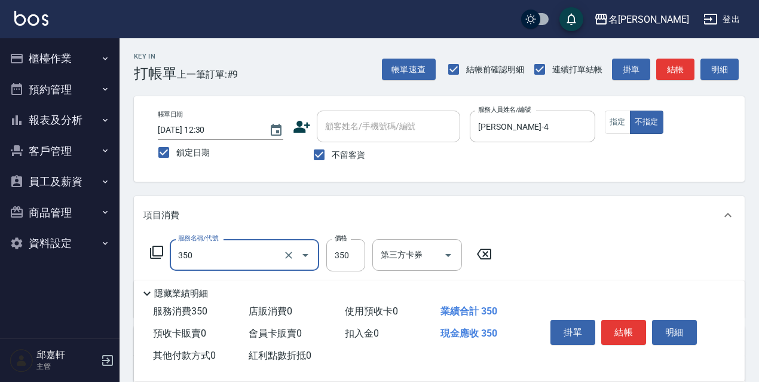
type input "洗髮350(350)"
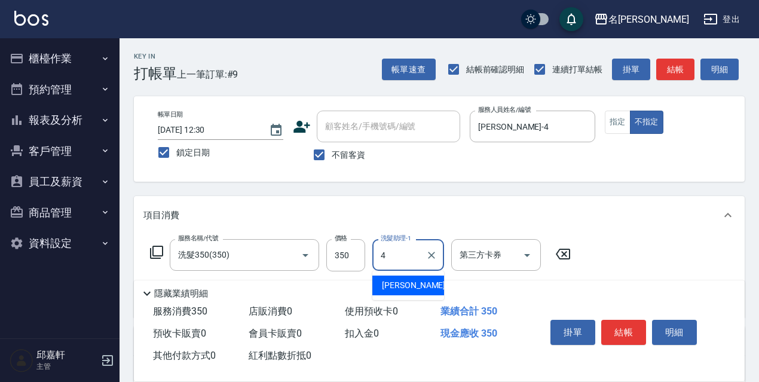
type input "[PERSON_NAME]-4"
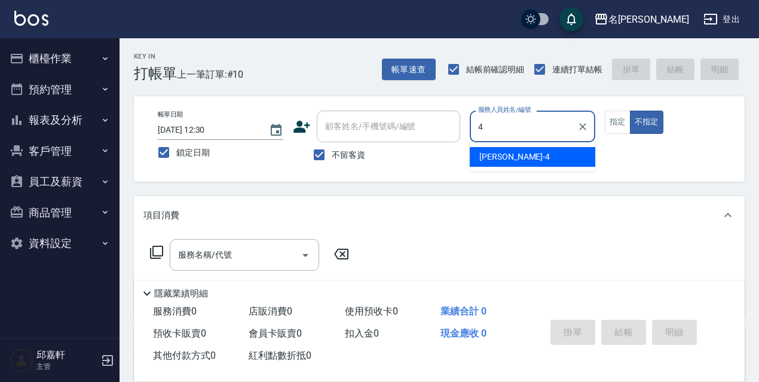
type input "[PERSON_NAME]-4"
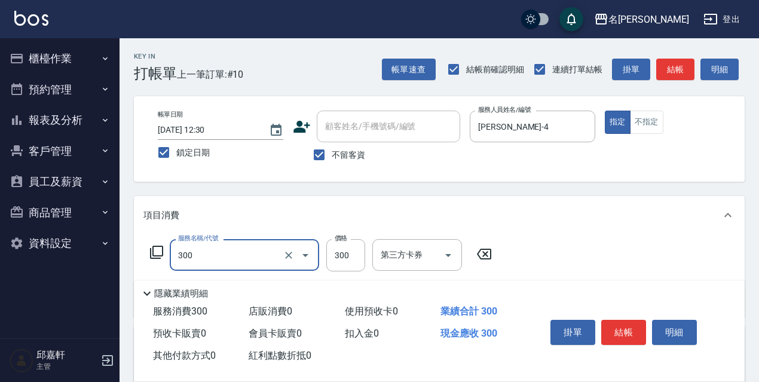
type input "洗髮300(300)"
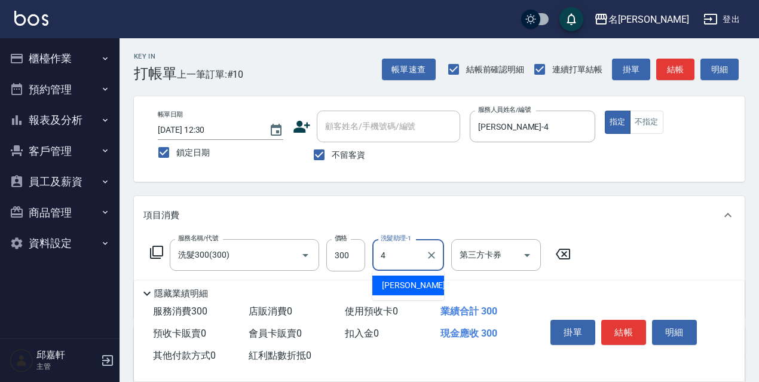
type input "[PERSON_NAME]-4"
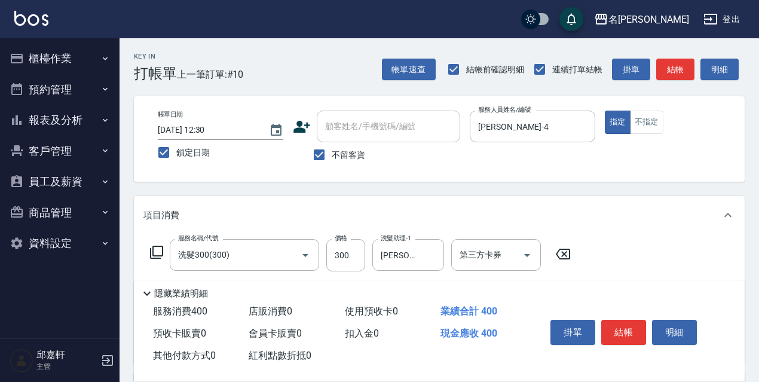
type input "剪髮<瀏海>(302)"
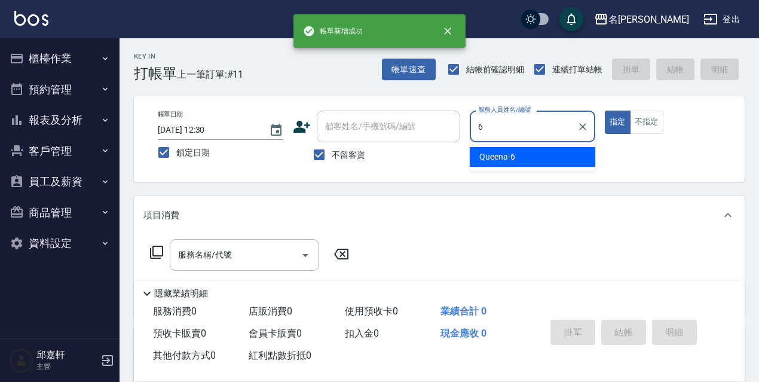
type input "Queena-6"
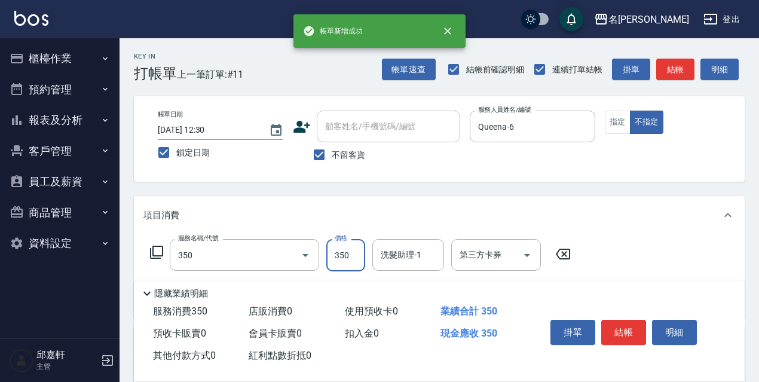
type input "洗髮350(350)"
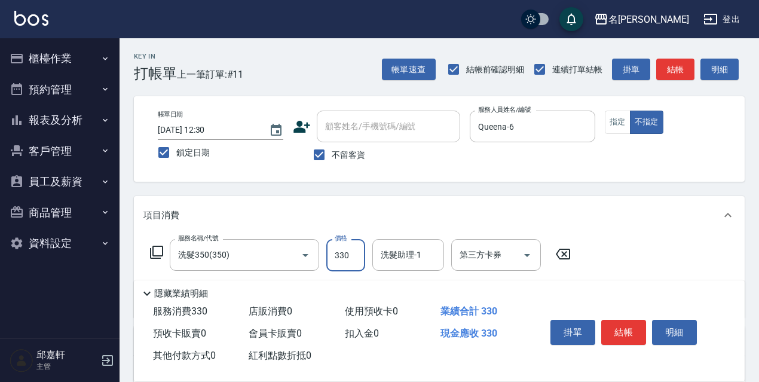
type input "330"
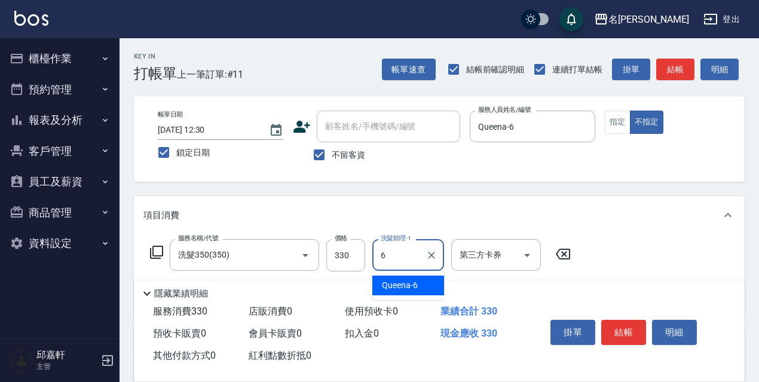
type input "Queena-6"
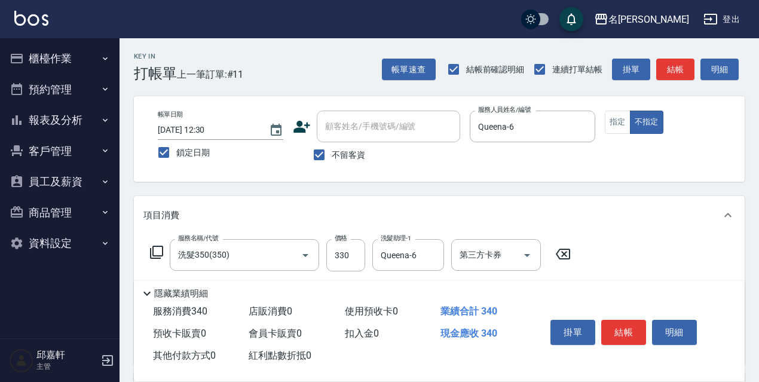
type input "潤絲精(801)"
type input "20"
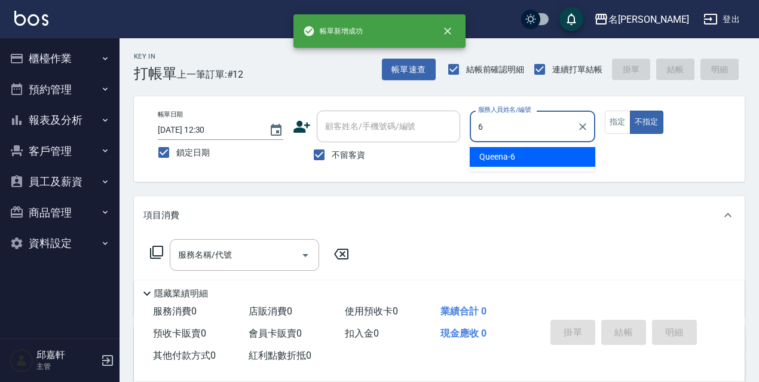
type input "Queena-6"
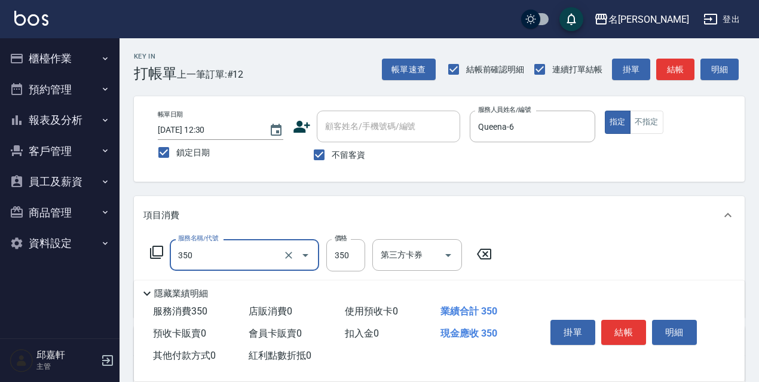
type input "洗髮350(350)"
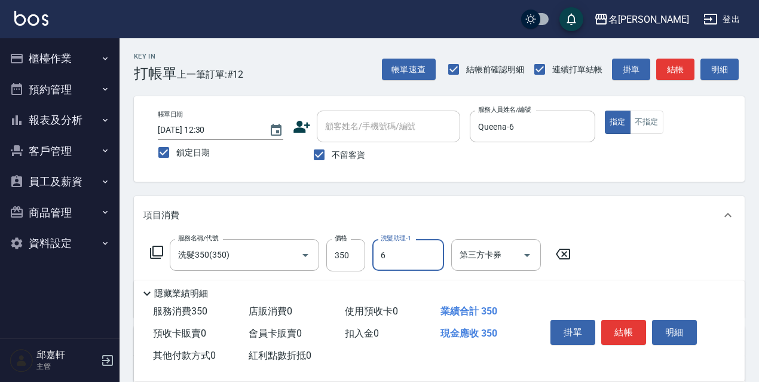
type input "Queena-6"
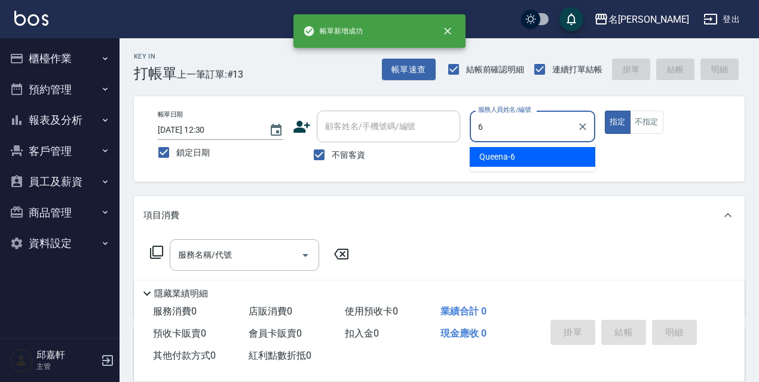
type input "Queena-6"
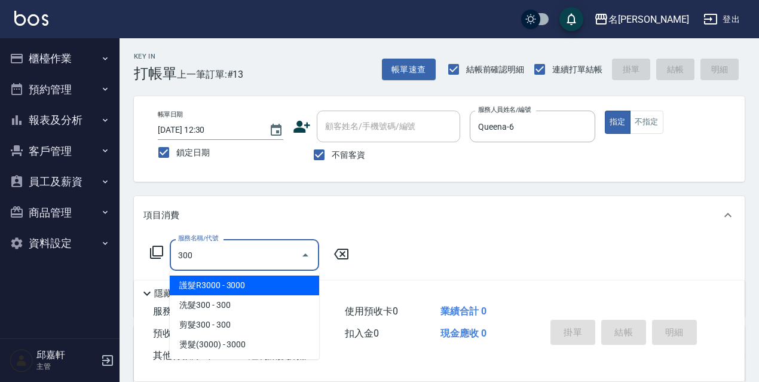
type input "洗髮300(300)"
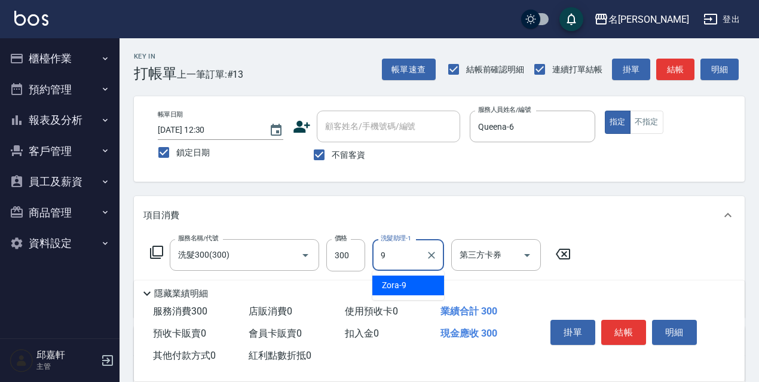
type input "Zora-9"
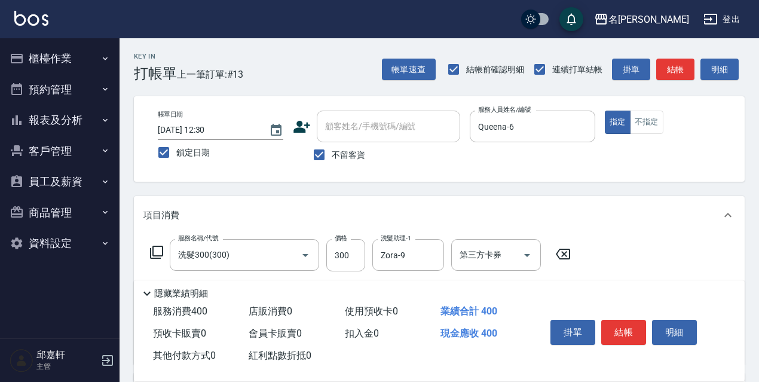
type input "電棒/夾直(803)"
type input "潤絲精(801)"
type input "20"
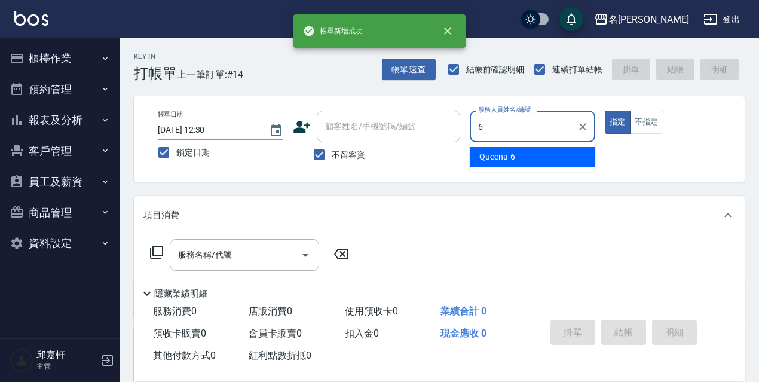
type input "Queena-6"
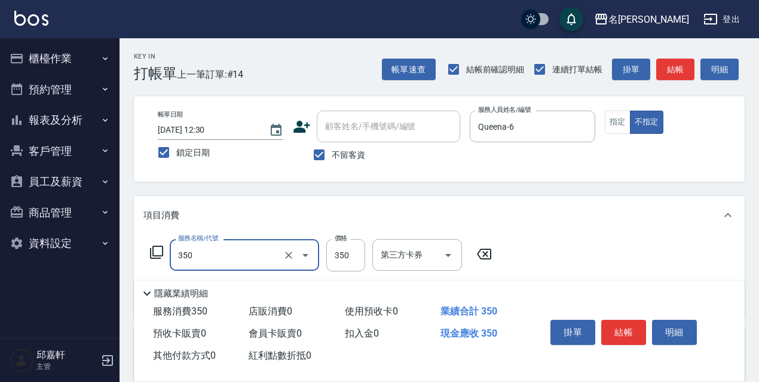
type input "洗髮350(350)"
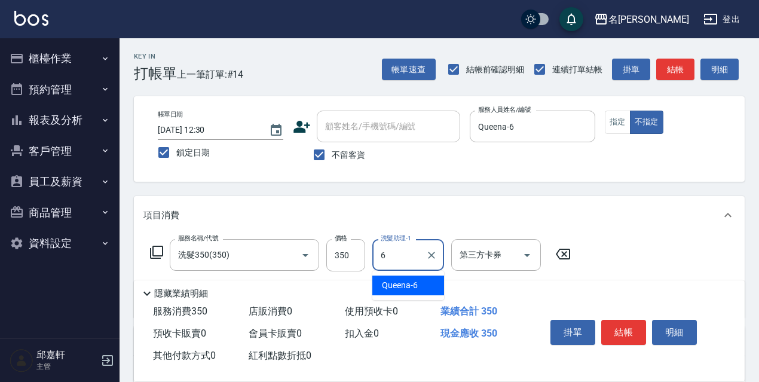
type input "Queena-6"
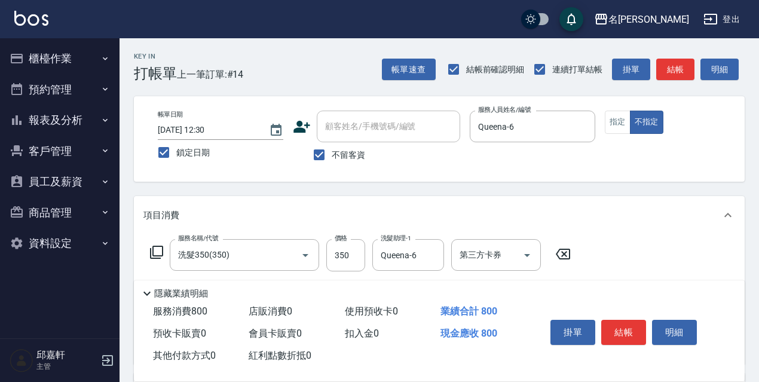
type input "剪髮450(306)"
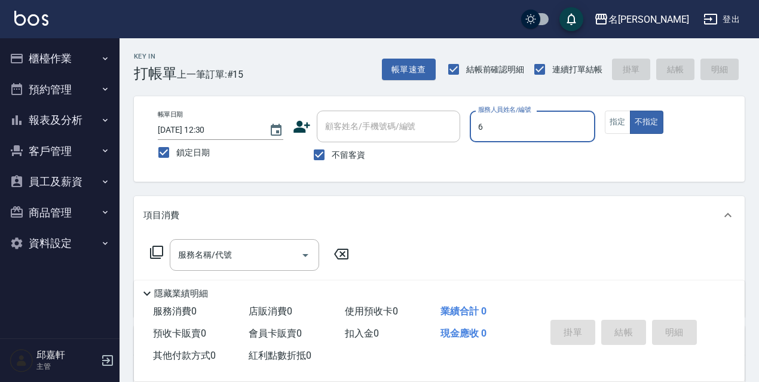
type input "Queena-6"
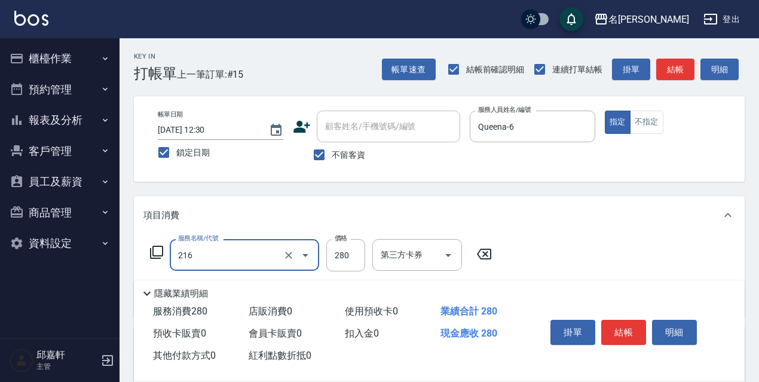
type input "216"
type input "3"
type input "洗髮卷<抵>280(216)"
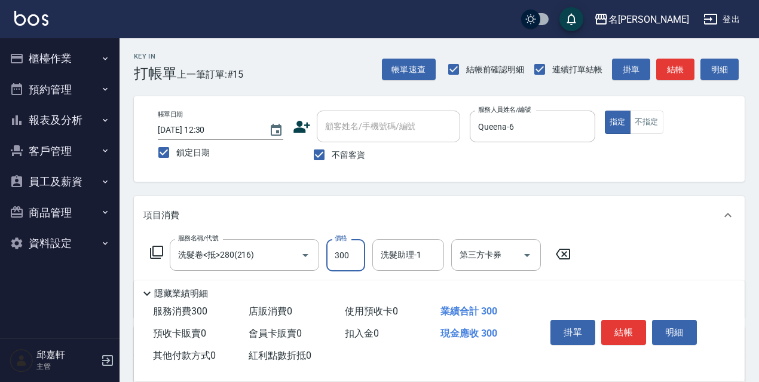
type input "300"
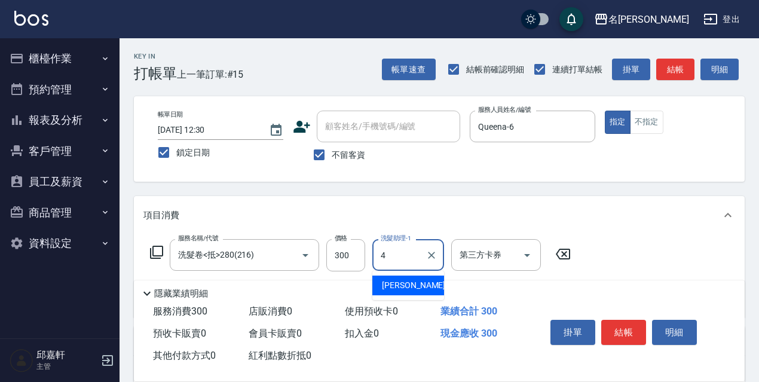
type input "[PERSON_NAME]-4"
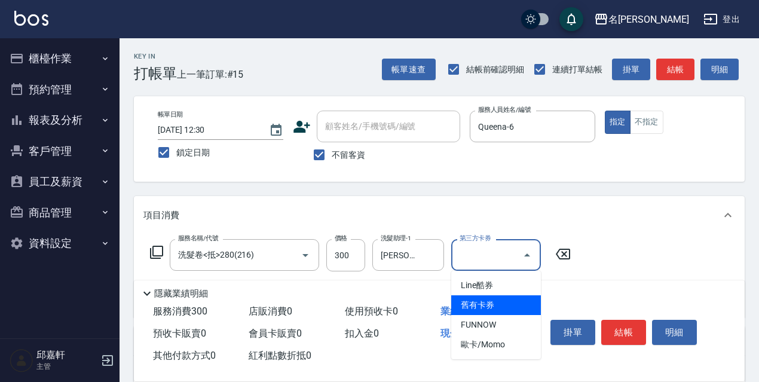
type input "舊有卡券"
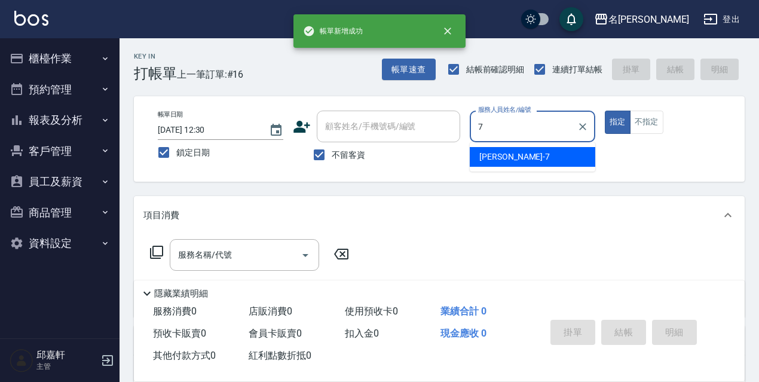
type input "Fanny-7"
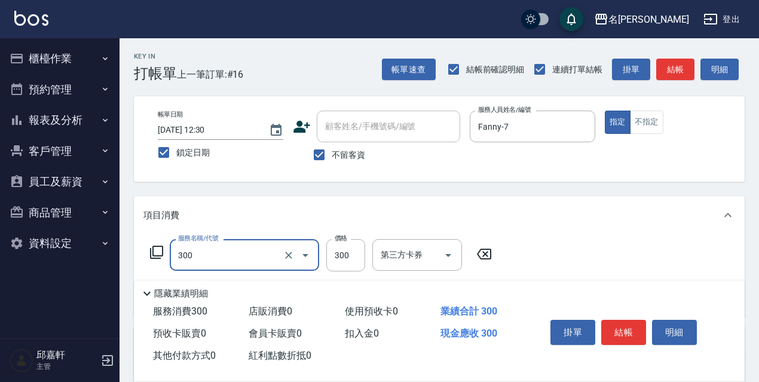
type input "洗髮300(300)"
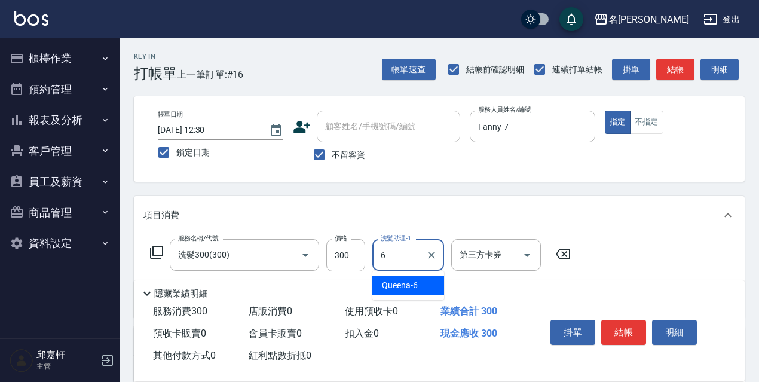
type input "Queena-6"
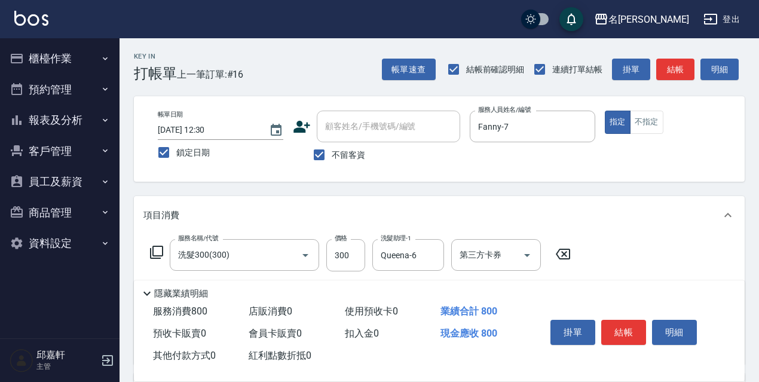
type input "剪髮500(307)"
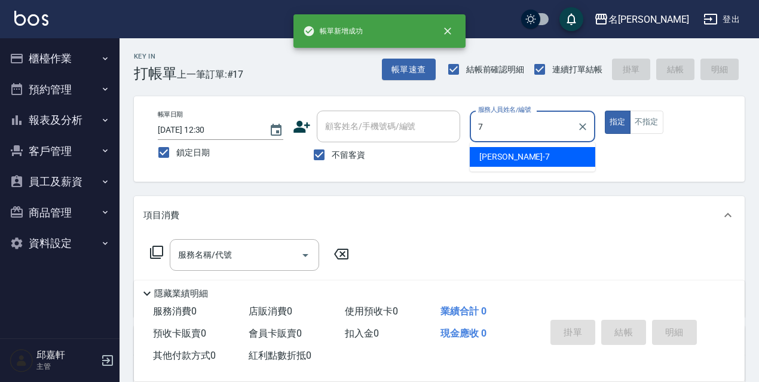
type input "Fanny-7"
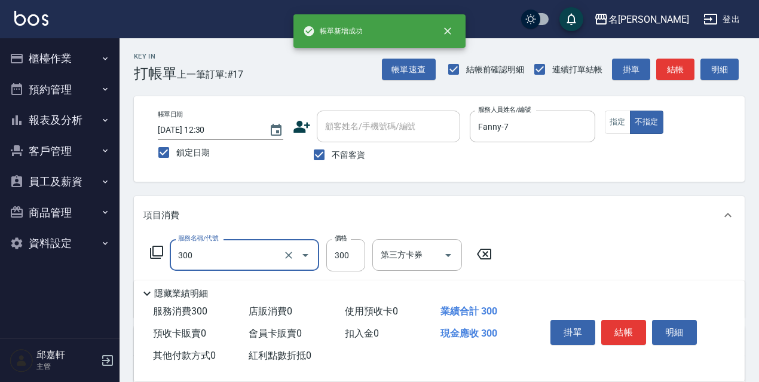
type input "洗髮300(300)"
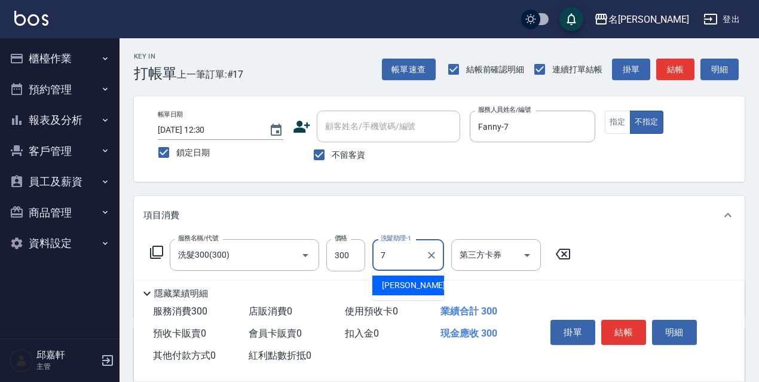
type input "Fanny-7"
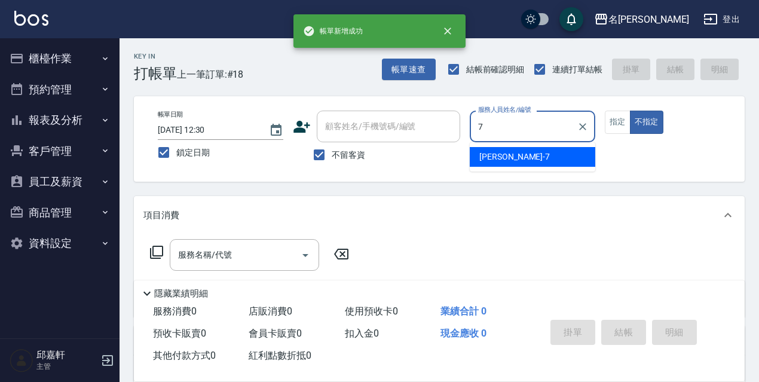
type input "Fanny-7"
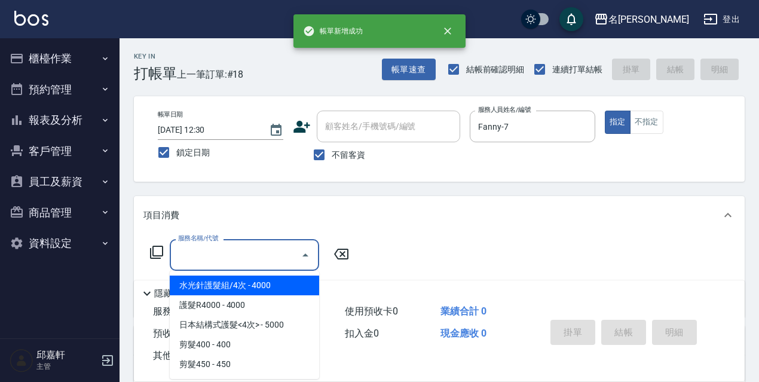
type input "4"
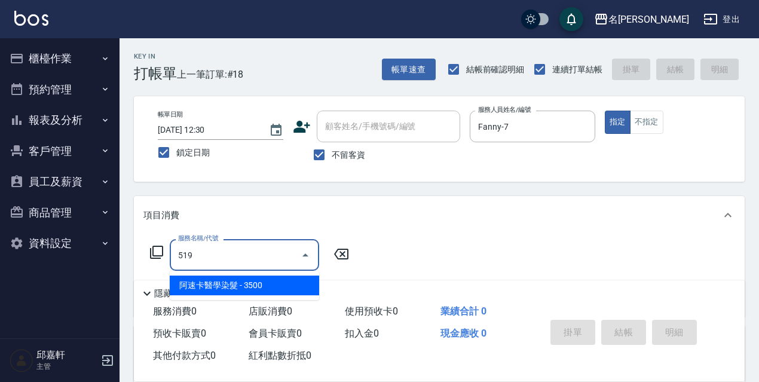
type input "阿速卡醫學染髮(519)"
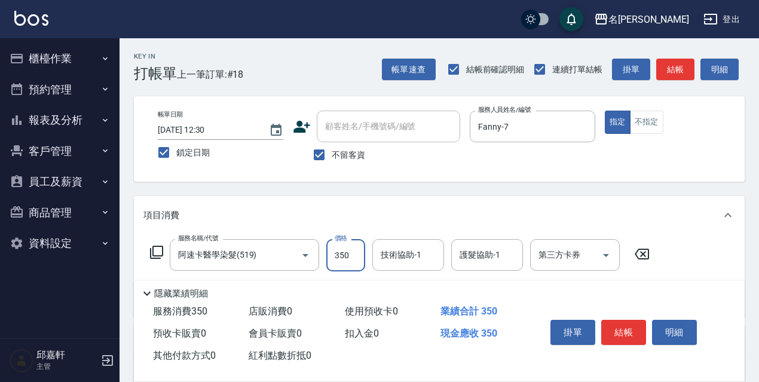
type input "3500"
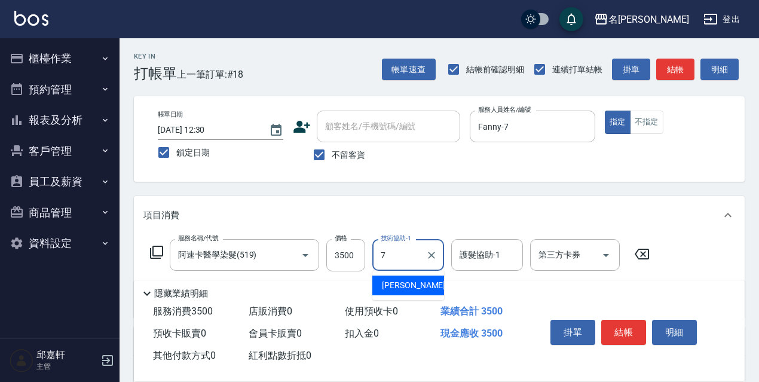
type input "Fanny-7"
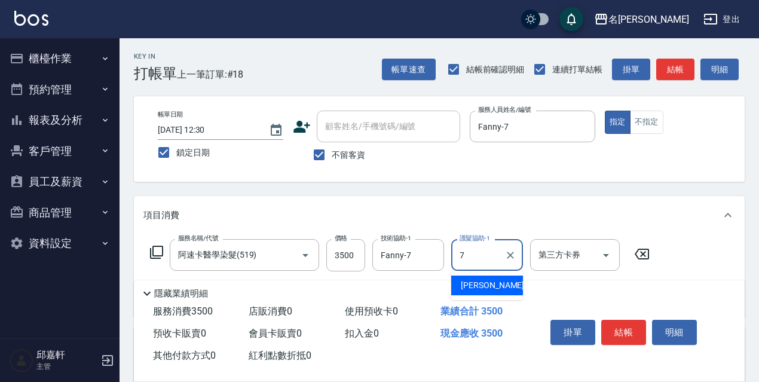
type input "Fanny-7"
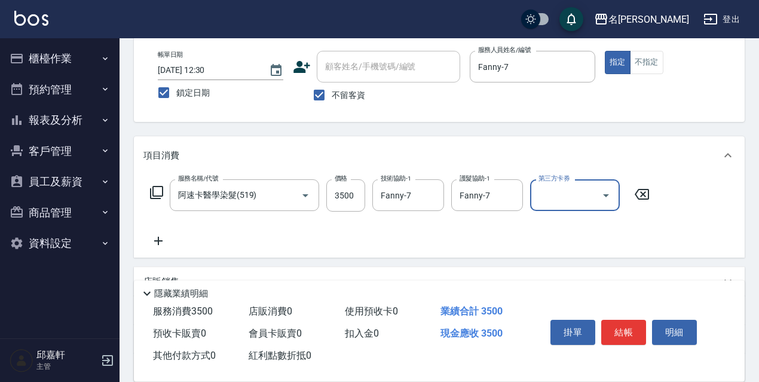
scroll to position [174, 0]
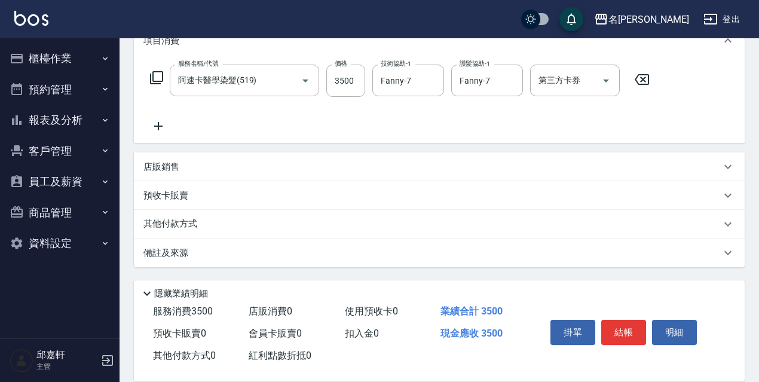
click at [362, 230] on div "其他付款方式" at bounding box center [431, 223] width 577 height 13
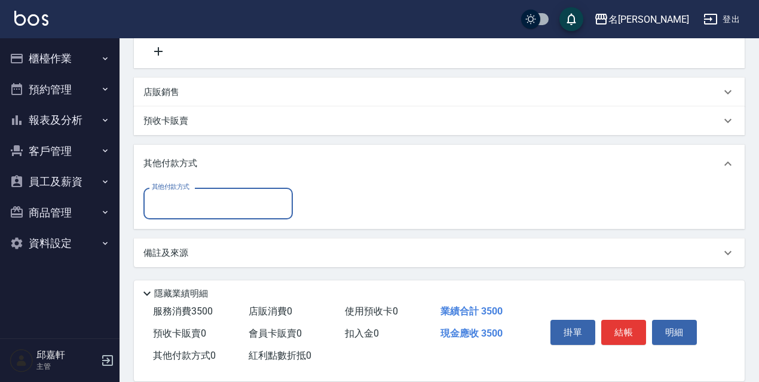
scroll to position [0, 0]
click at [231, 211] on input "其他付款方式" at bounding box center [218, 203] width 139 height 21
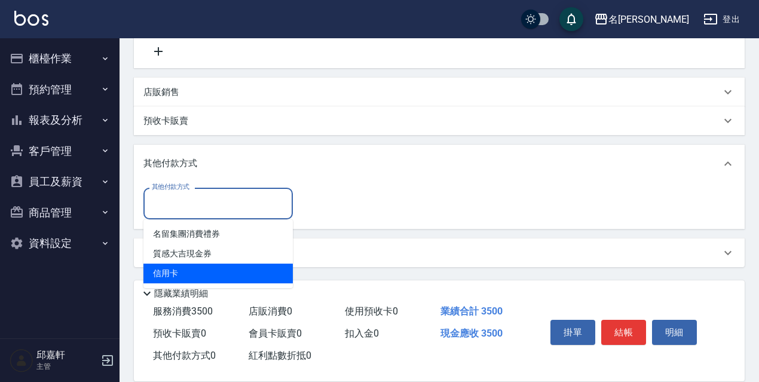
click at [218, 268] on span "信用卡" at bounding box center [217, 273] width 149 height 20
type input "信用卡"
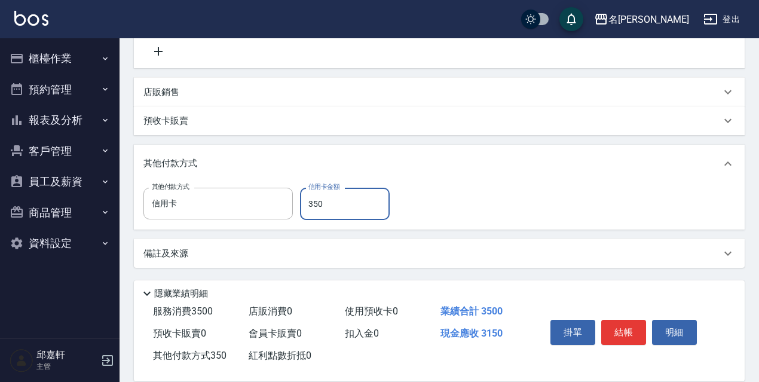
type input "3500"
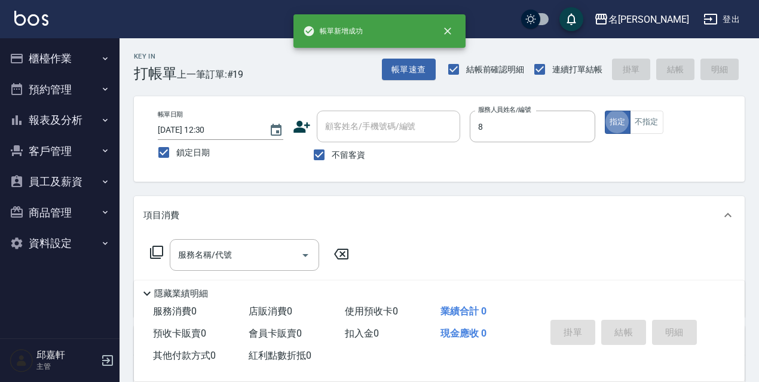
type input "Cindy-8"
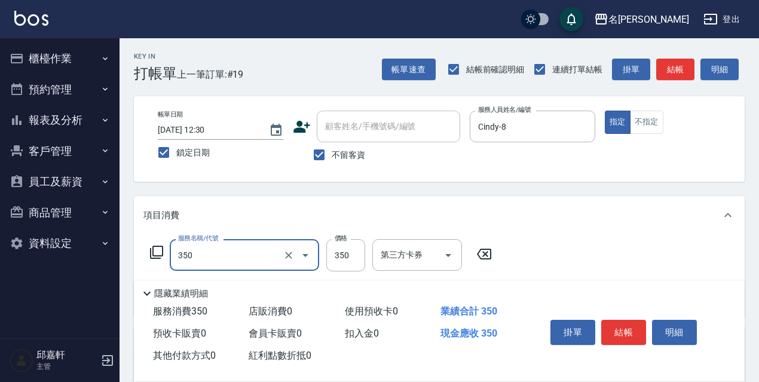
type input "洗髮350(350)"
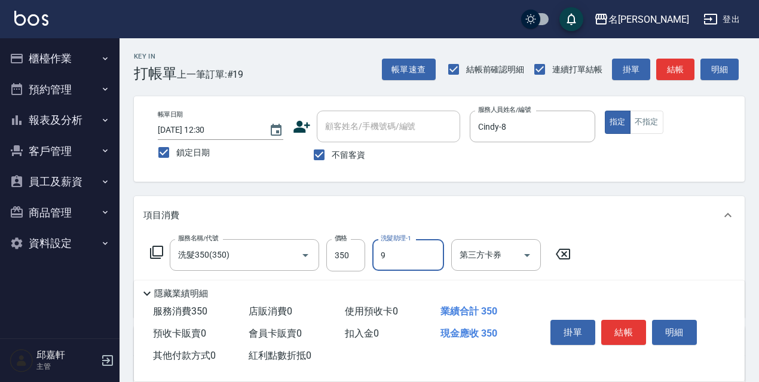
type input "Zora-9"
type input "剪髮650(309)"
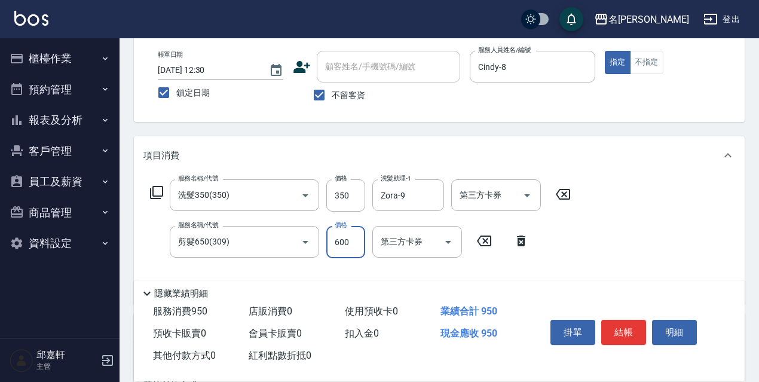
scroll to position [119, 0]
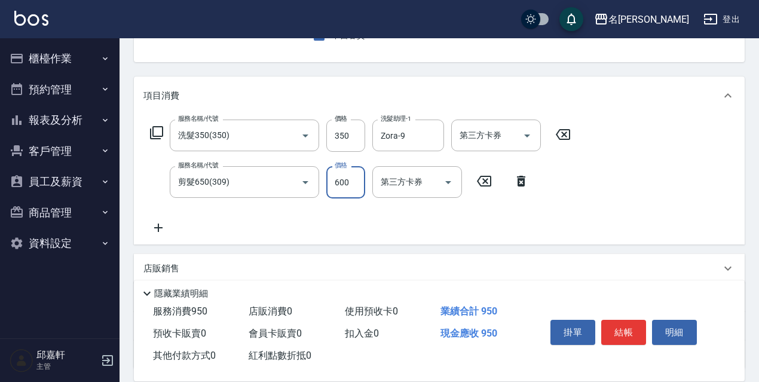
type input "600"
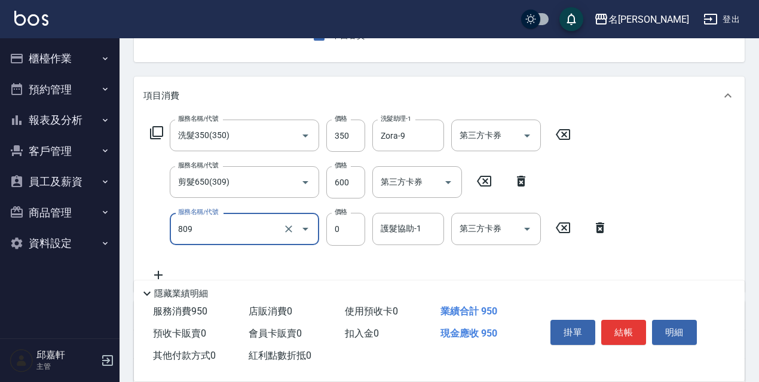
type input "保濕護髮(809)"
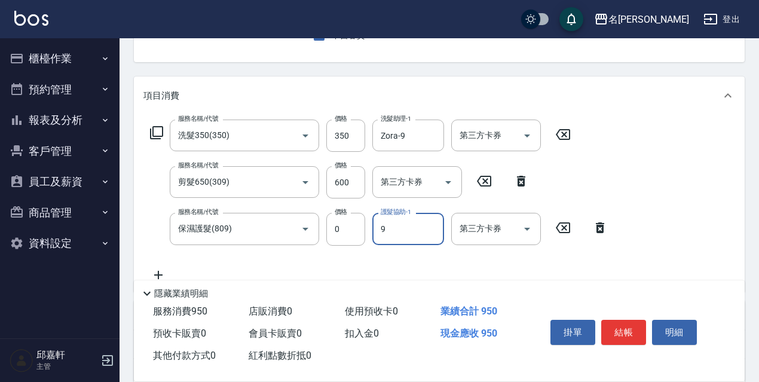
type input "Zora-9"
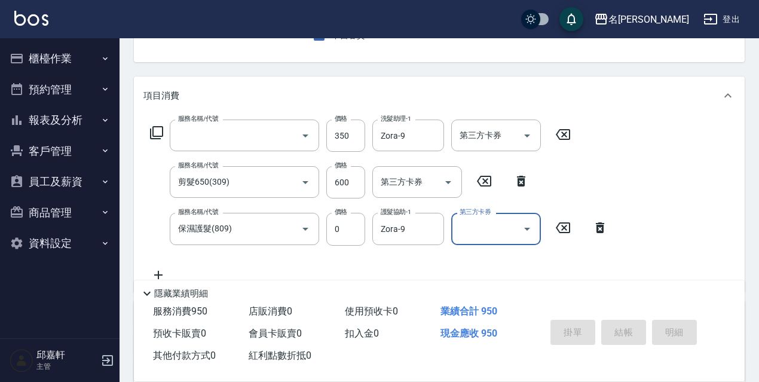
scroll to position [116, 0]
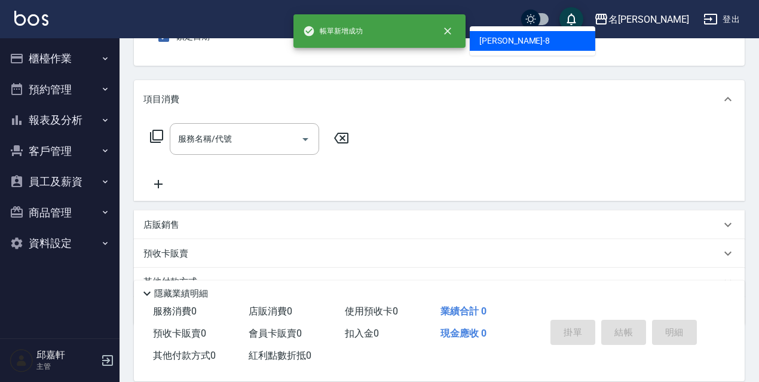
type input "Cindy-8"
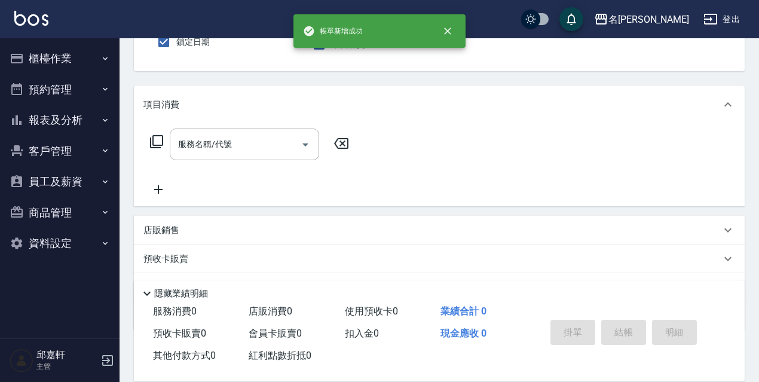
scroll to position [51, 0]
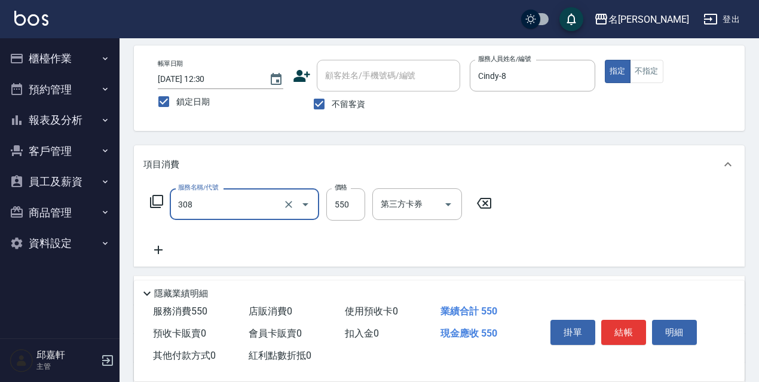
type input "剪髮550(308)"
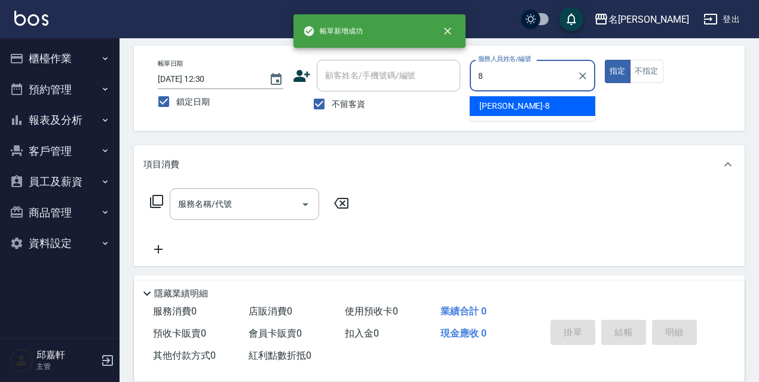
type input "Cindy-8"
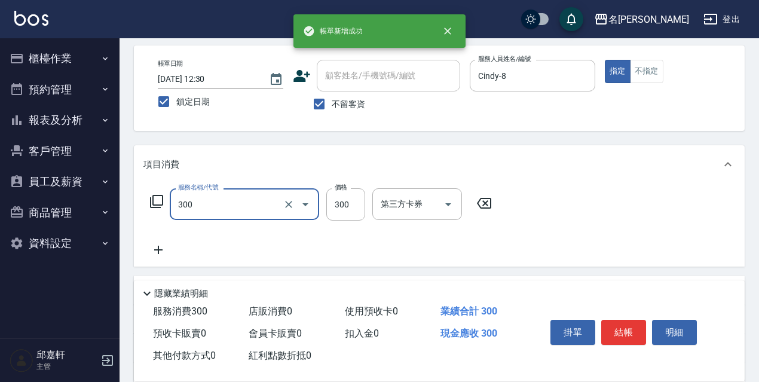
type input "洗髮300(300)"
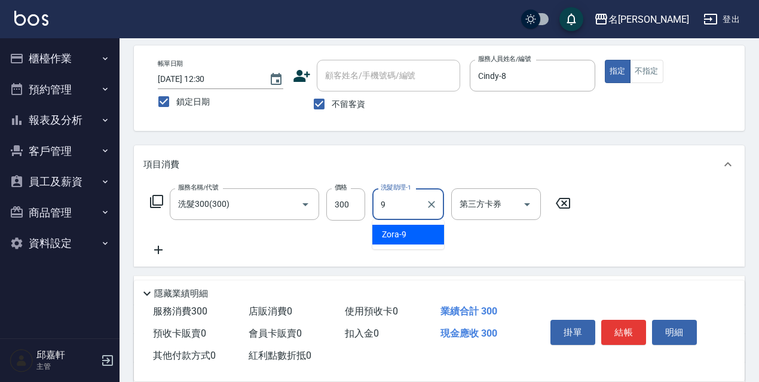
type input "Zora-9"
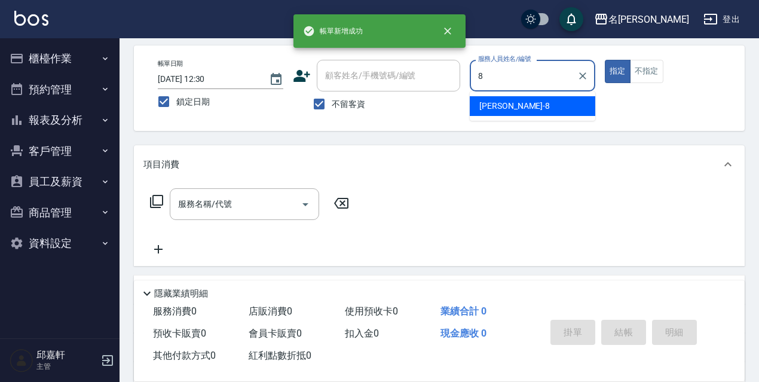
type input "Cindy-8"
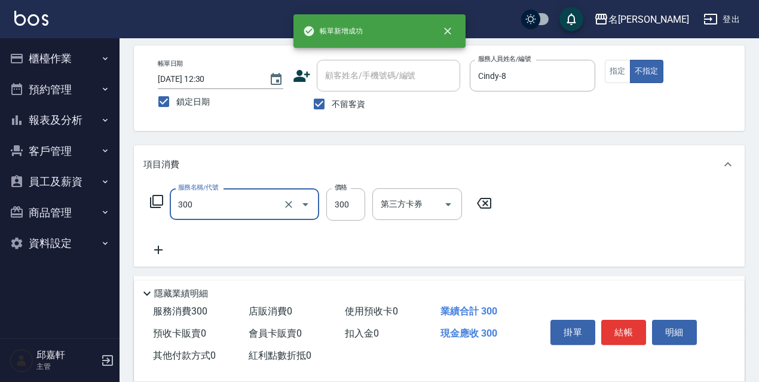
type input "洗髮300(300)"
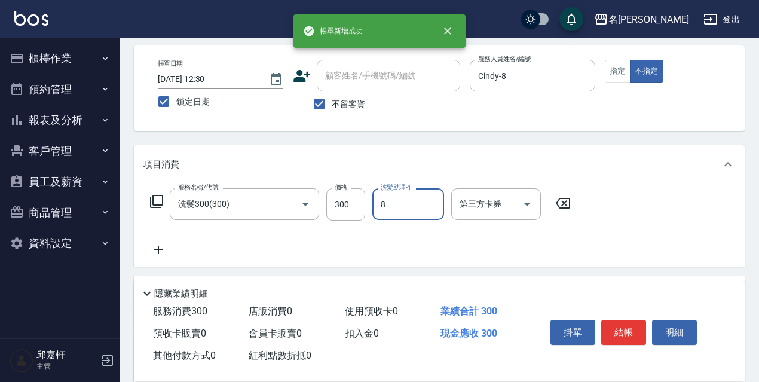
type input "Cindy-8"
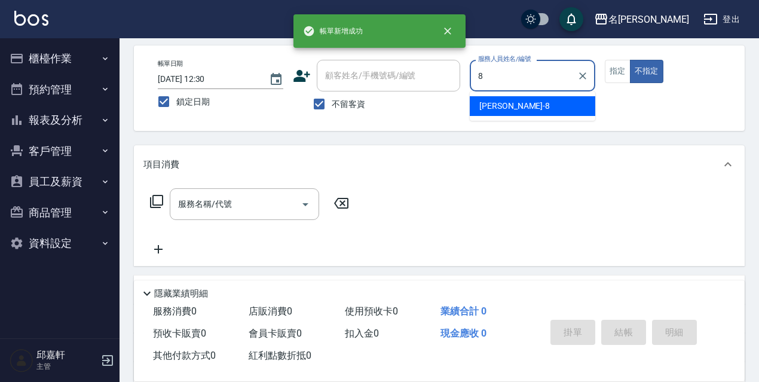
type input "Cindy-8"
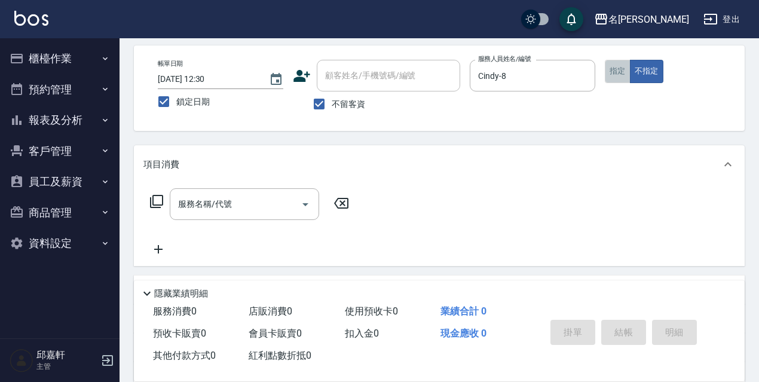
drag, startPoint x: 608, startPoint y: 76, endPoint x: 588, endPoint y: 96, distance: 27.9
click at [608, 76] on button "指定" at bounding box center [618, 71] width 26 height 23
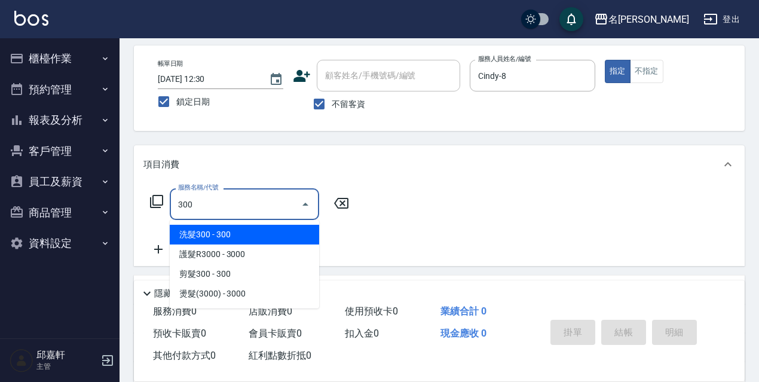
type input "洗髮300(300)"
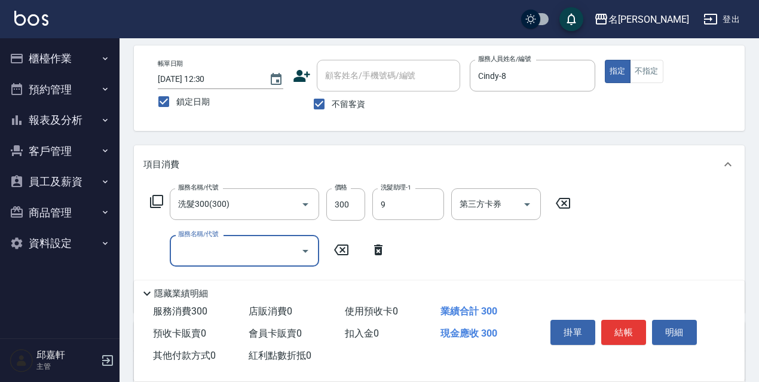
type input "Zora-9"
type input "剪髮650(309)"
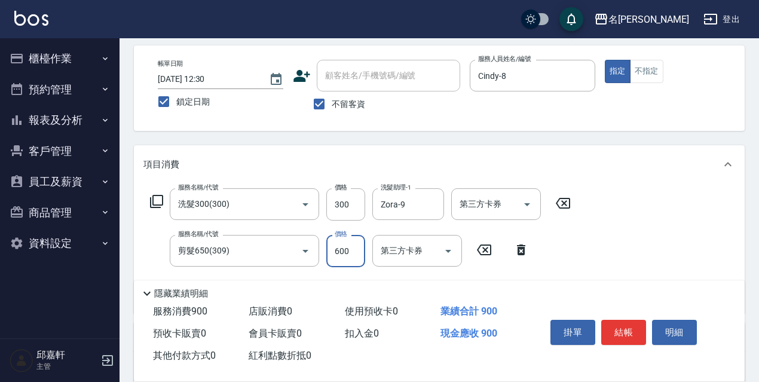
type input "600"
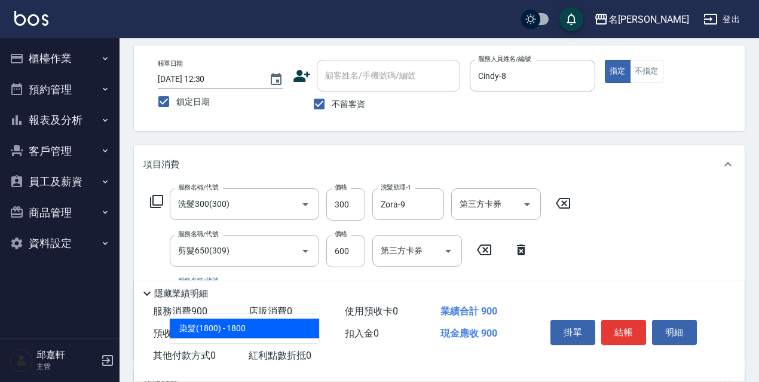
type input "染髮(1800)(504)"
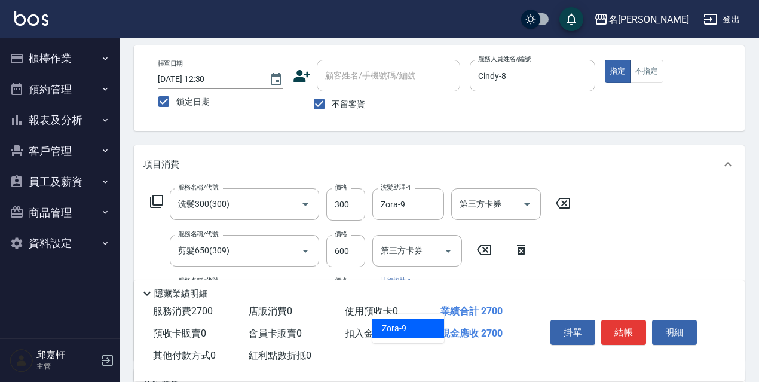
type input "Zora-9"
type input "頭皮隔離(700)"
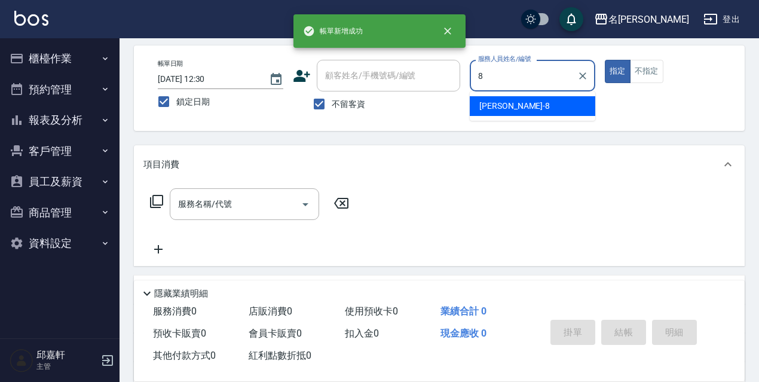
type input "Cindy-8"
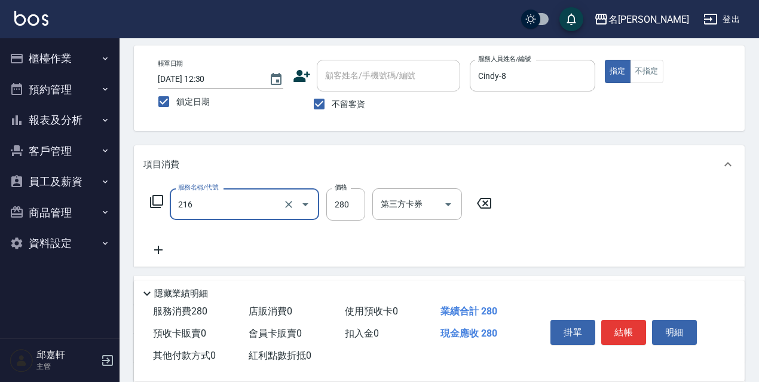
type input "洗髮卷<抵>280(216)"
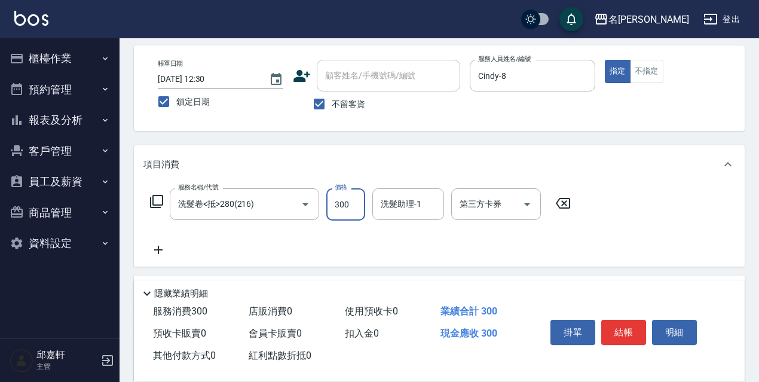
type input "300"
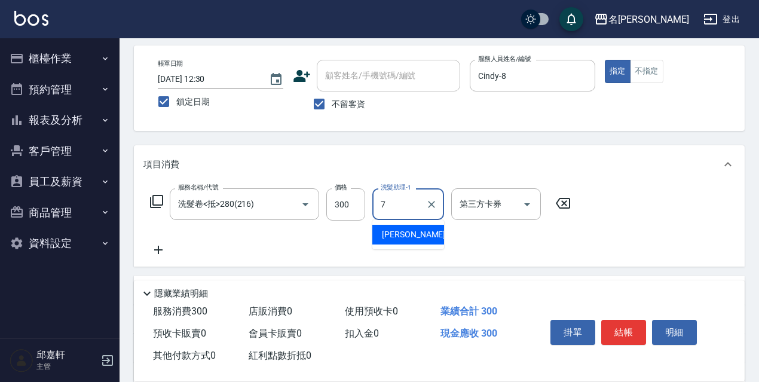
type input "Fanny-7"
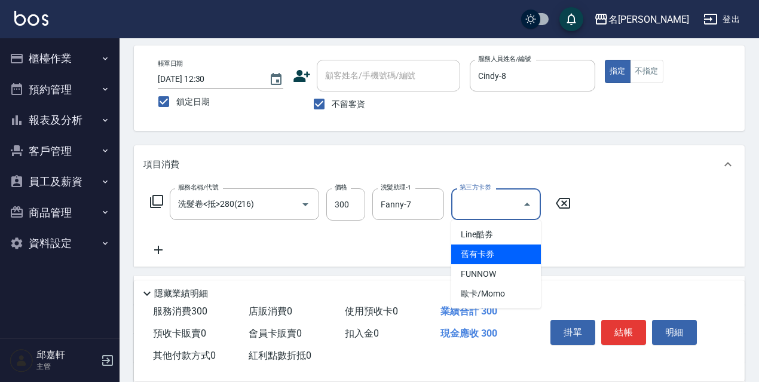
type input "舊有卡券"
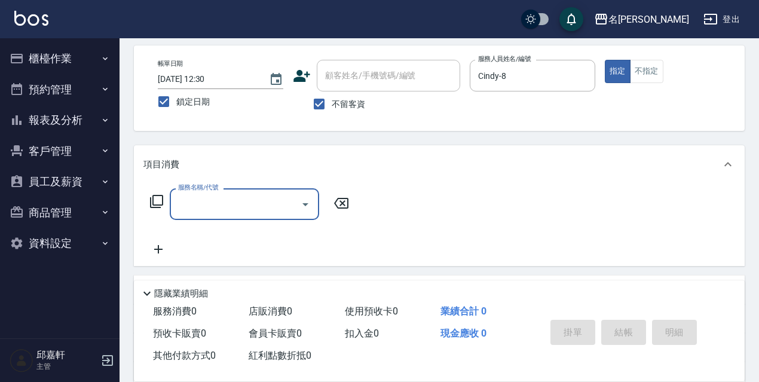
click at [155, 204] on icon at bounding box center [156, 201] width 14 height 14
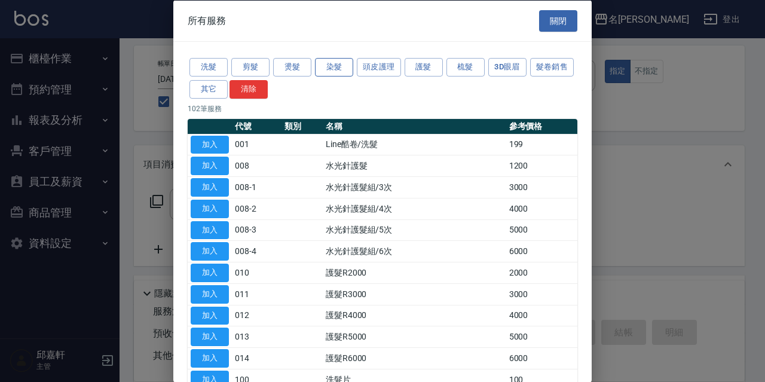
click at [339, 63] on button "染髮" at bounding box center [334, 67] width 38 height 19
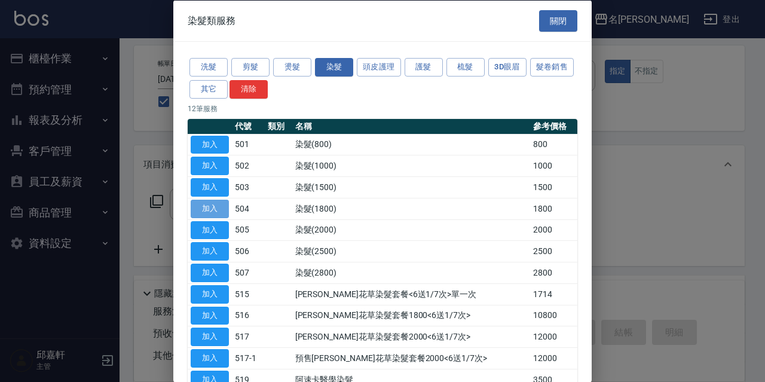
click at [221, 203] on button "加入" at bounding box center [210, 208] width 38 height 19
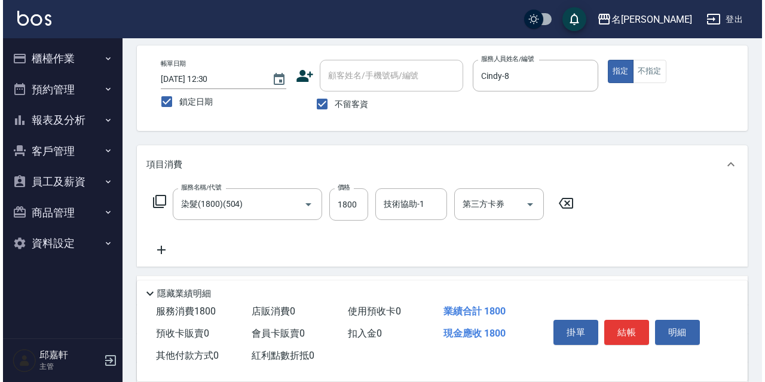
scroll to position [111, 0]
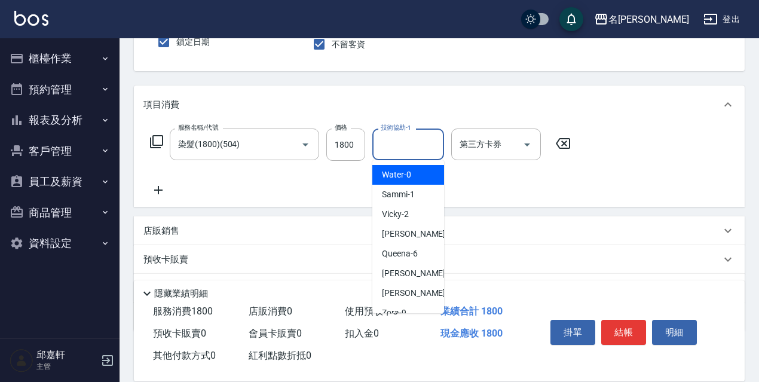
click at [427, 146] on input "技術協助-1" at bounding box center [408, 144] width 61 height 21
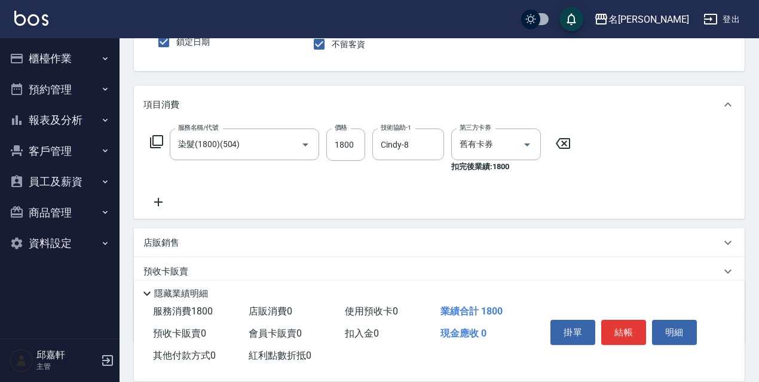
click at [160, 139] on icon at bounding box center [156, 141] width 14 height 14
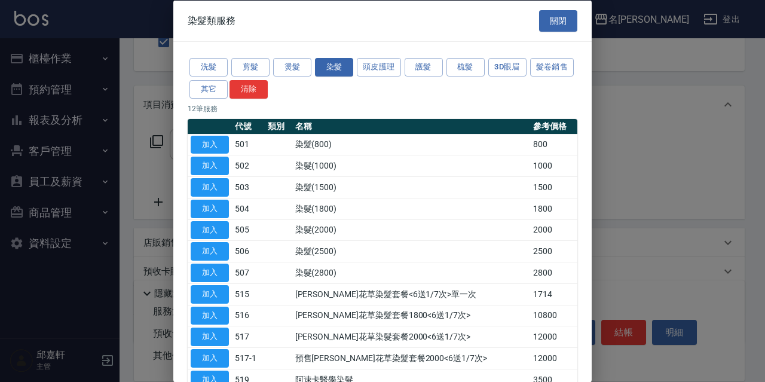
click at [422, 57] on div "洗髮 剪髮 燙髮 染髮 頭皮護理 護髮 梳髮 3D眼眉 髮卷銷售 其它 清除" at bounding box center [383, 78] width 390 height 44
click at [424, 63] on button "護髮" at bounding box center [423, 67] width 38 height 19
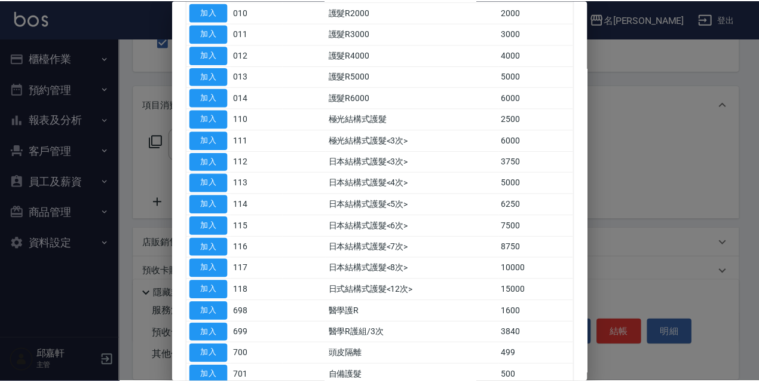
scroll to position [418, 0]
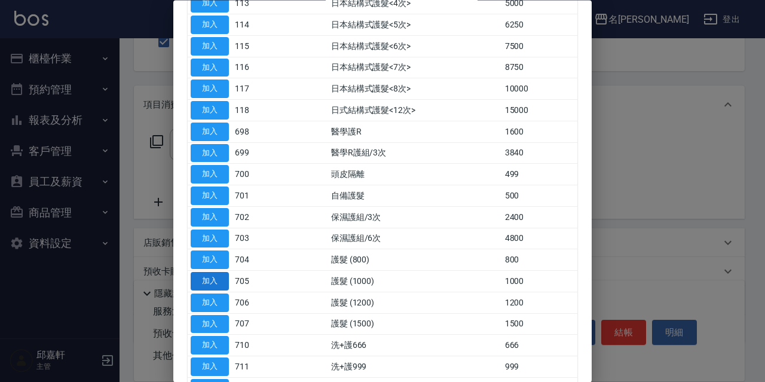
click at [215, 280] on button "加入" at bounding box center [210, 281] width 38 height 19
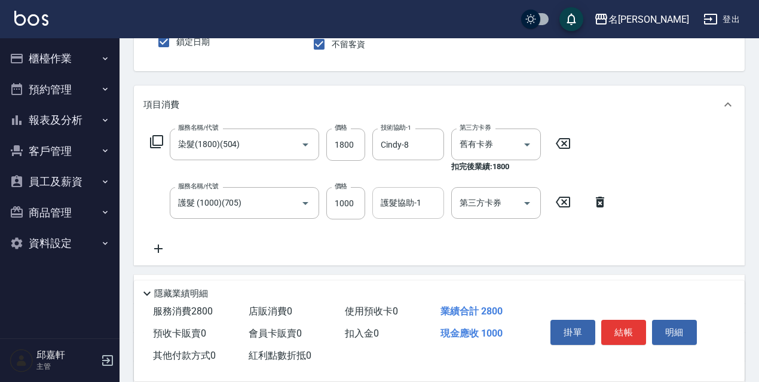
click at [402, 211] on input "護髮協助-1" at bounding box center [408, 202] width 61 height 21
